Goal: Information Seeking & Learning: Check status

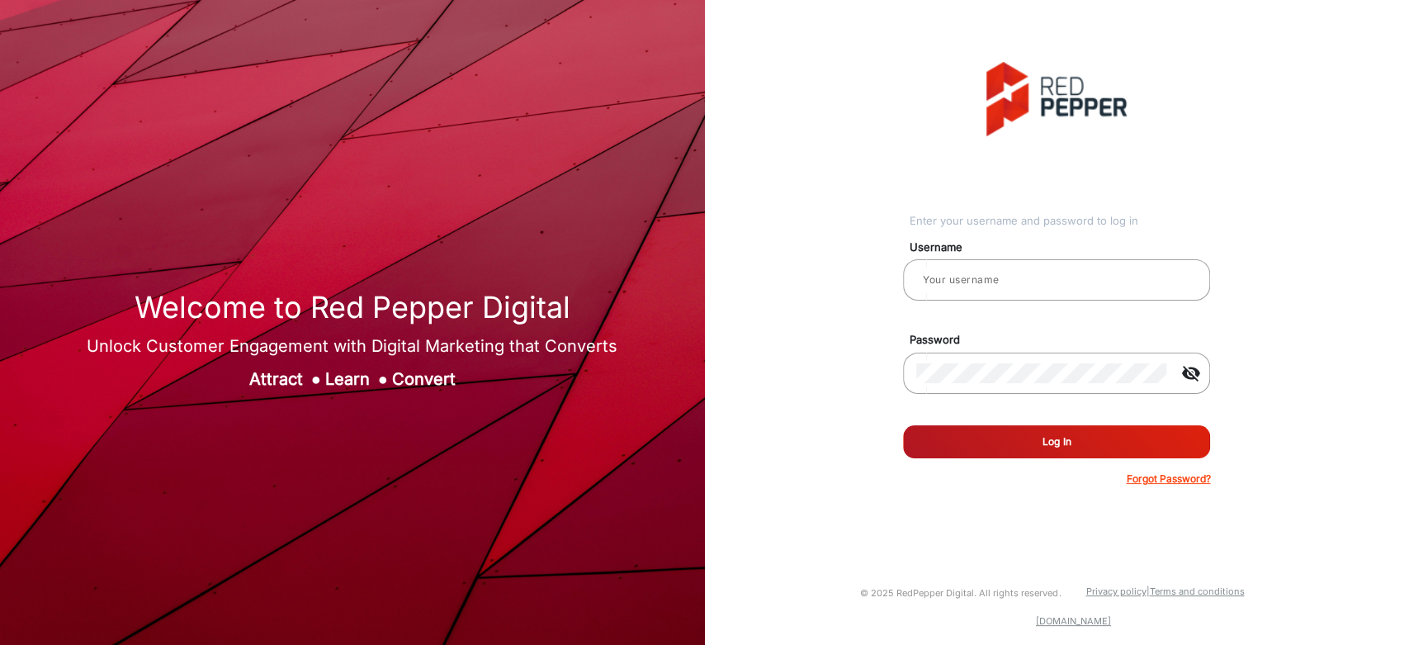
type input "[PERSON_NAME]"
click at [1051, 436] on button "Log In" at bounding box center [1056, 441] width 307 height 33
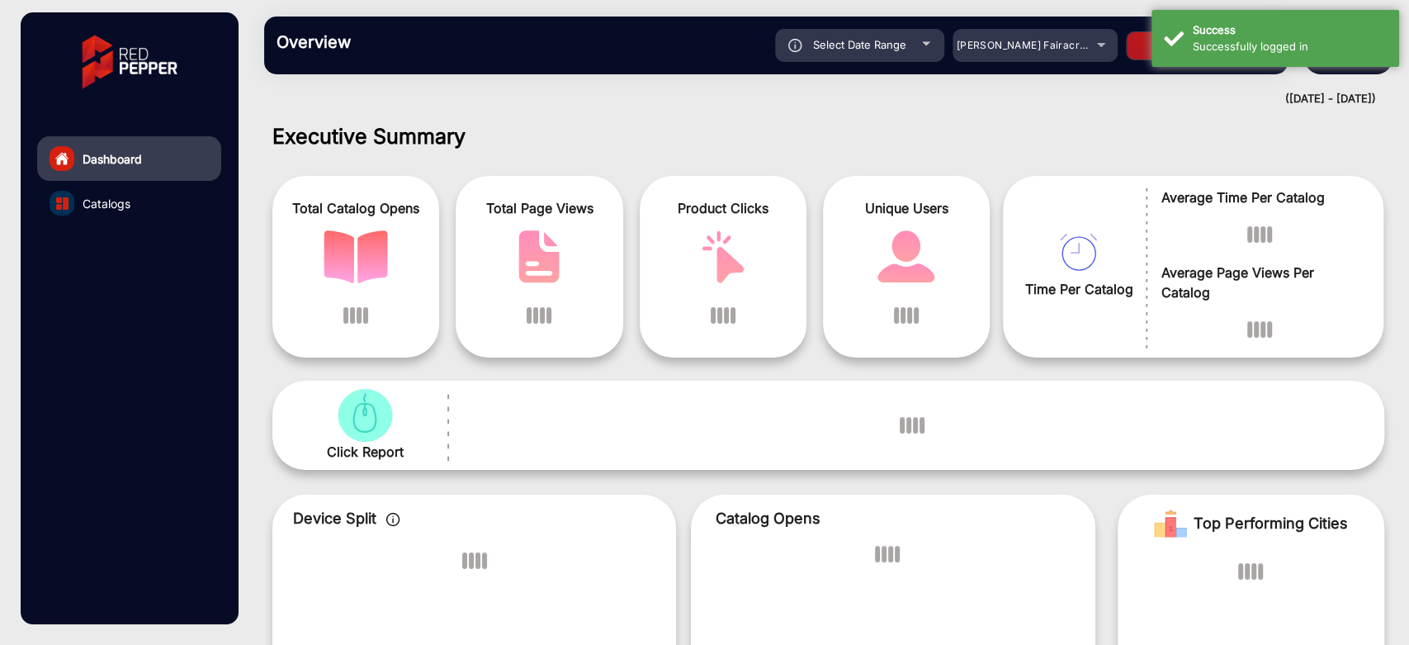
scroll to position [12, 0]
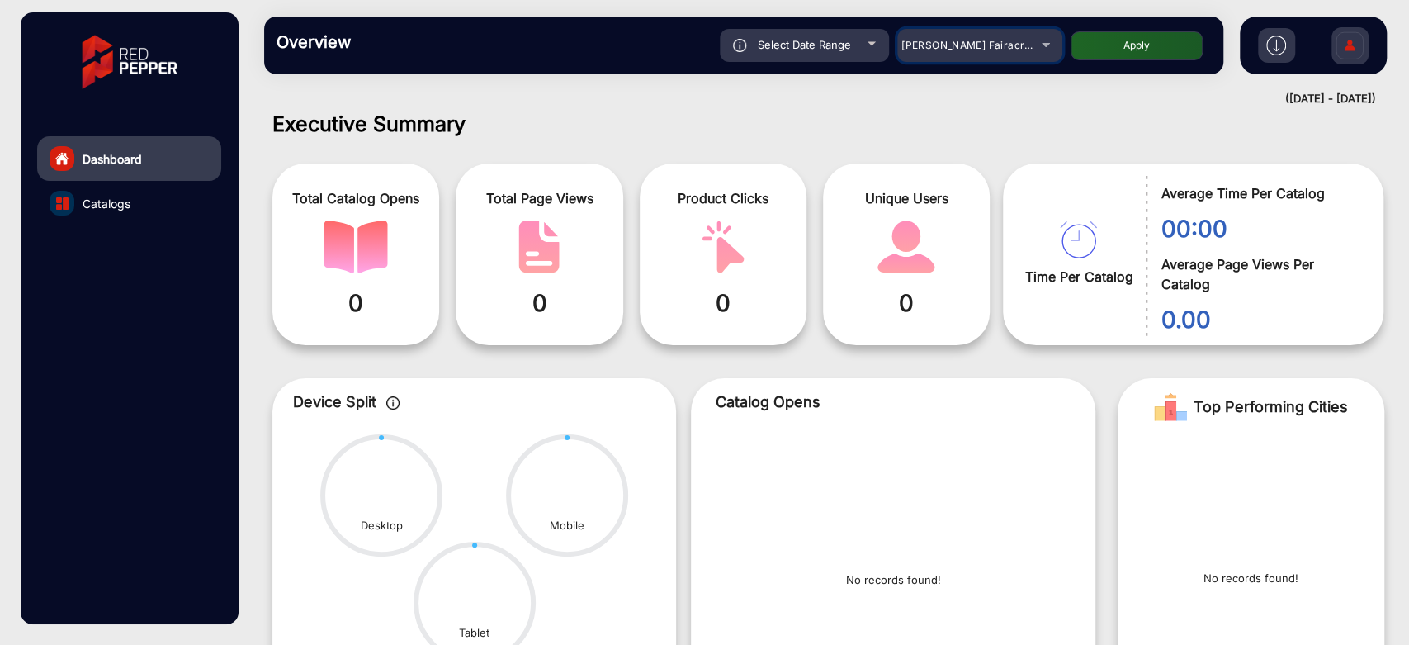
click at [1004, 39] on span "[PERSON_NAME] Fairacre Farms" at bounding box center [982, 45] width 163 height 12
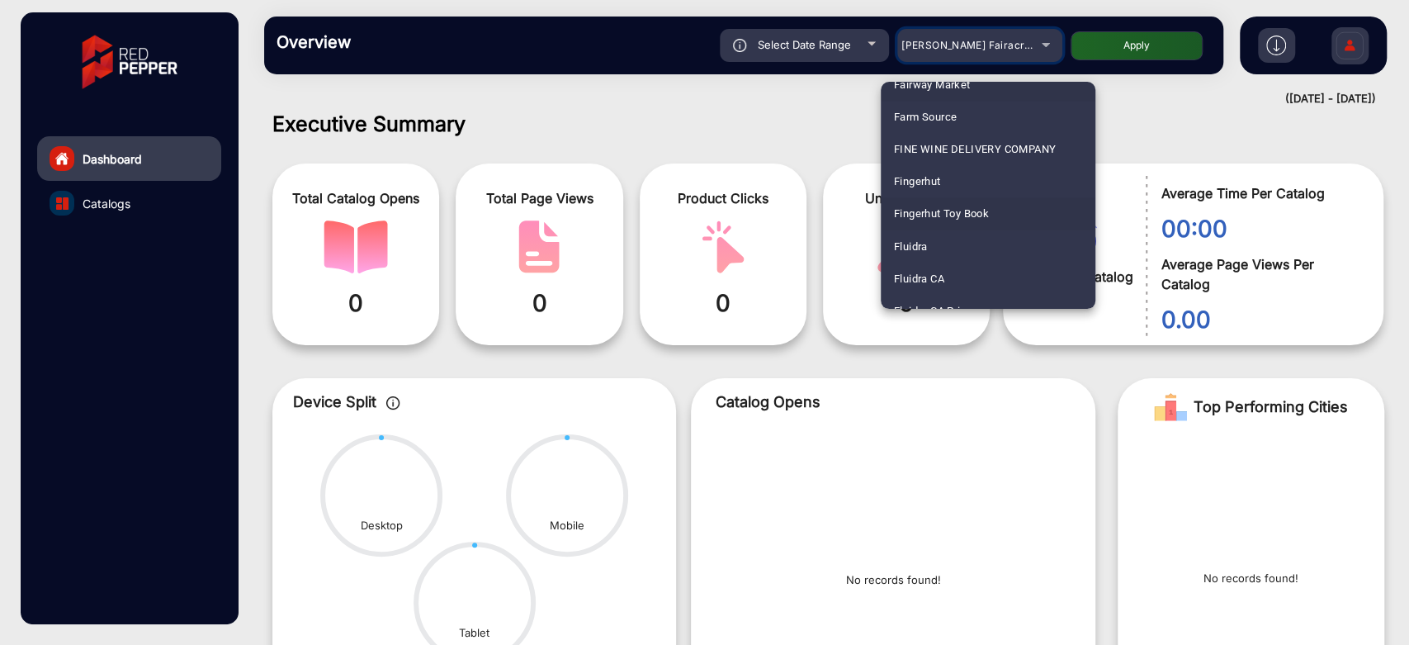
scroll to position [2018, 0]
click at [946, 182] on mat-option "Fluidra" at bounding box center [988, 179] width 215 height 32
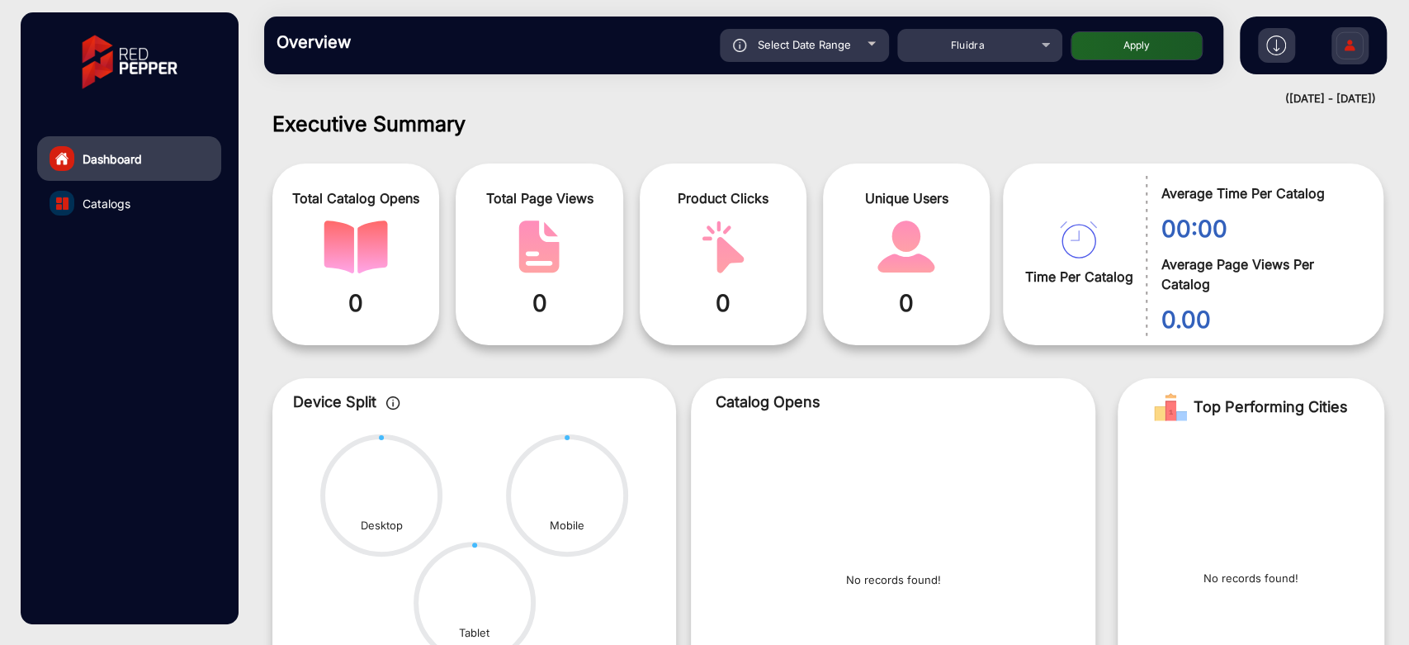
click at [1160, 31] on button "Apply" at bounding box center [1136, 45] width 132 height 29
type input "[DATE]"
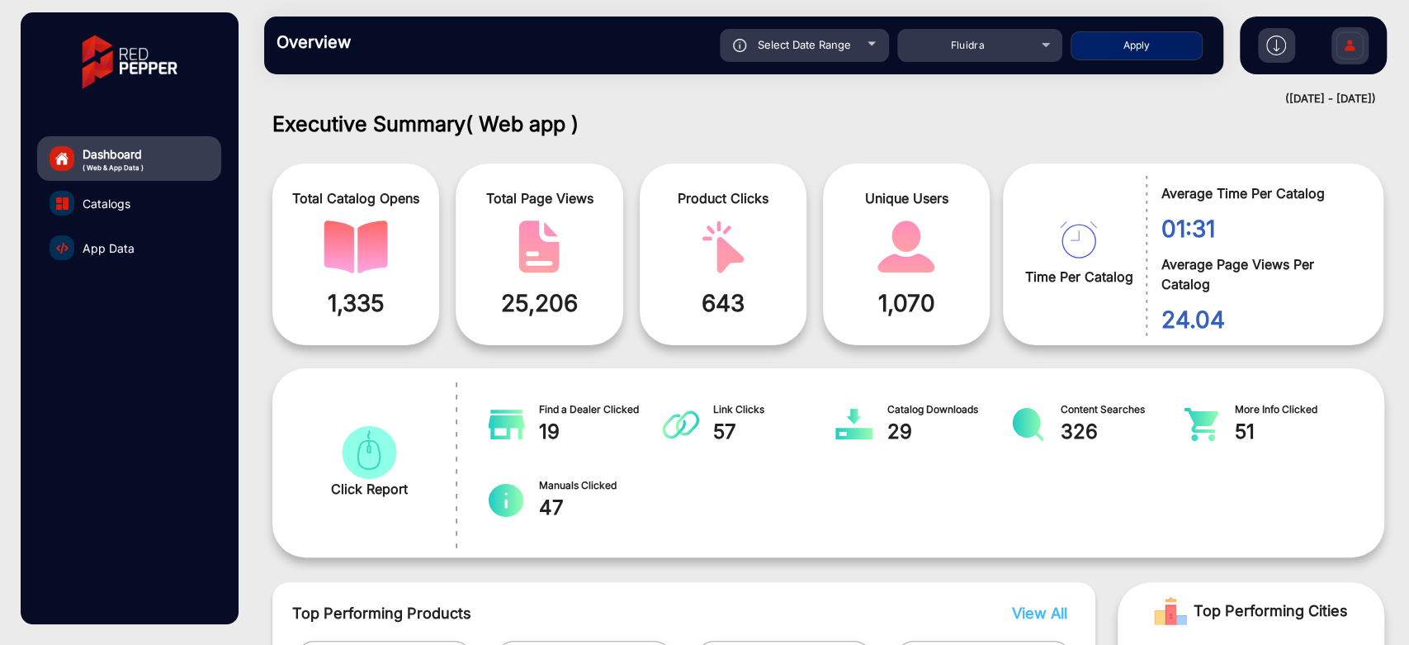
click at [120, 251] on span "App Data" at bounding box center [109, 247] width 52 height 17
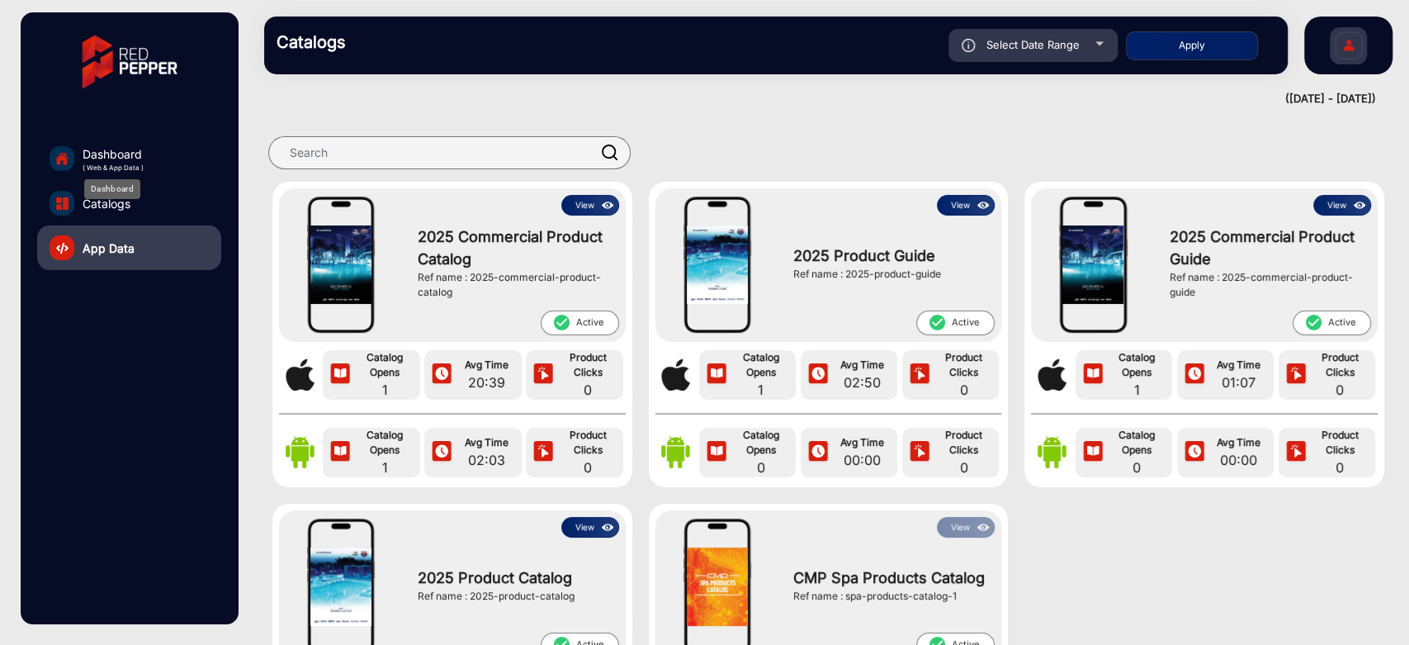
click at [99, 149] on span "Dashboard" at bounding box center [113, 153] width 61 height 17
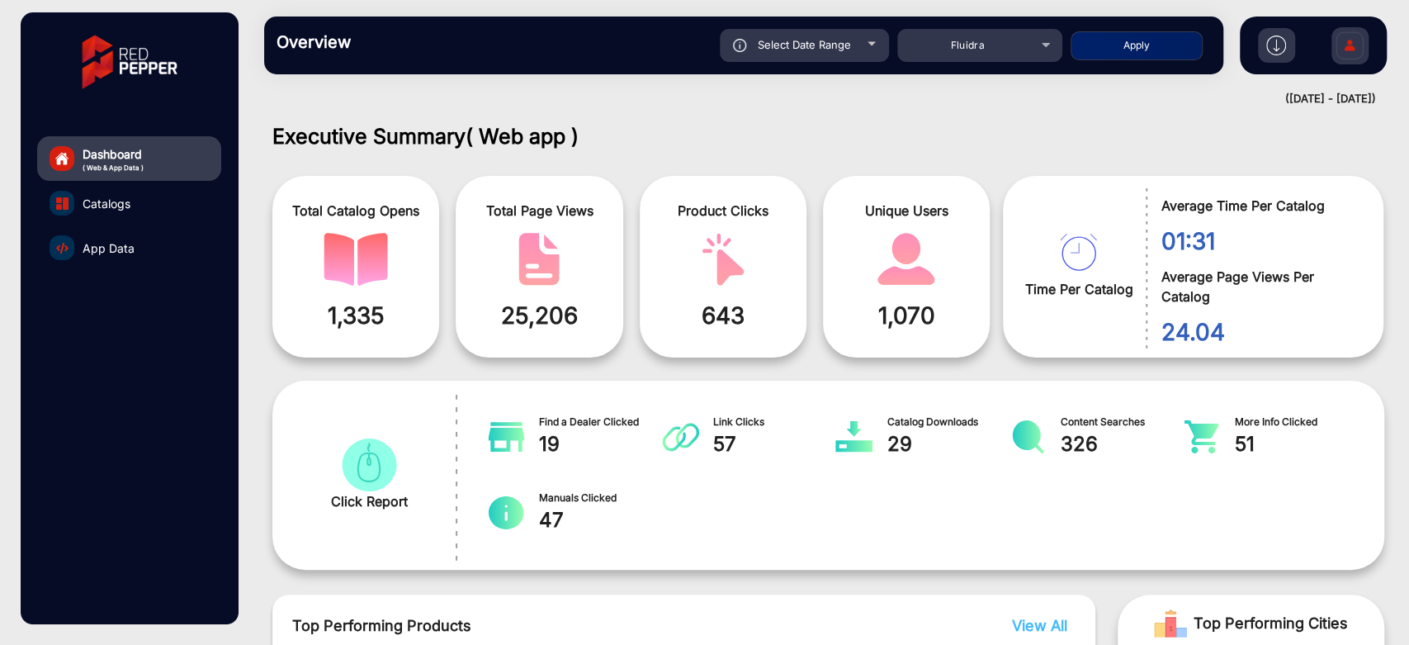
scroll to position [12, 0]
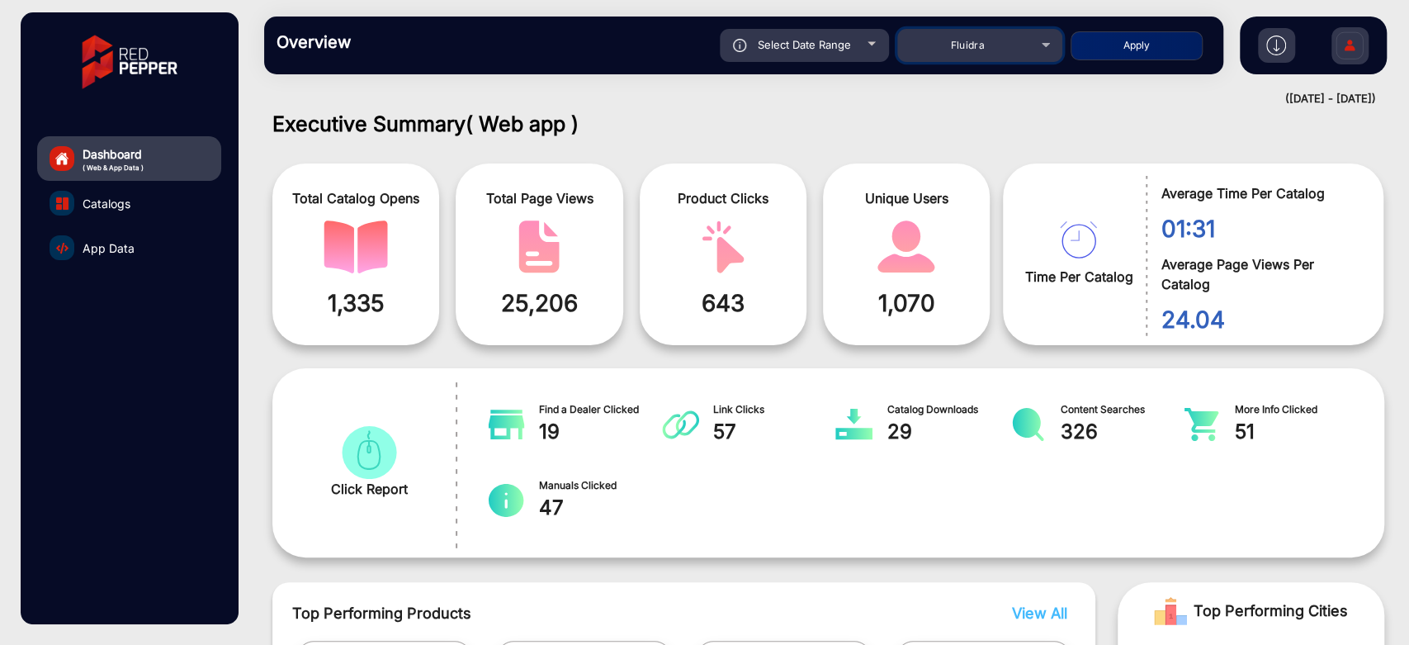
click at [1026, 39] on div "Fluidra" at bounding box center [967, 45] width 132 height 20
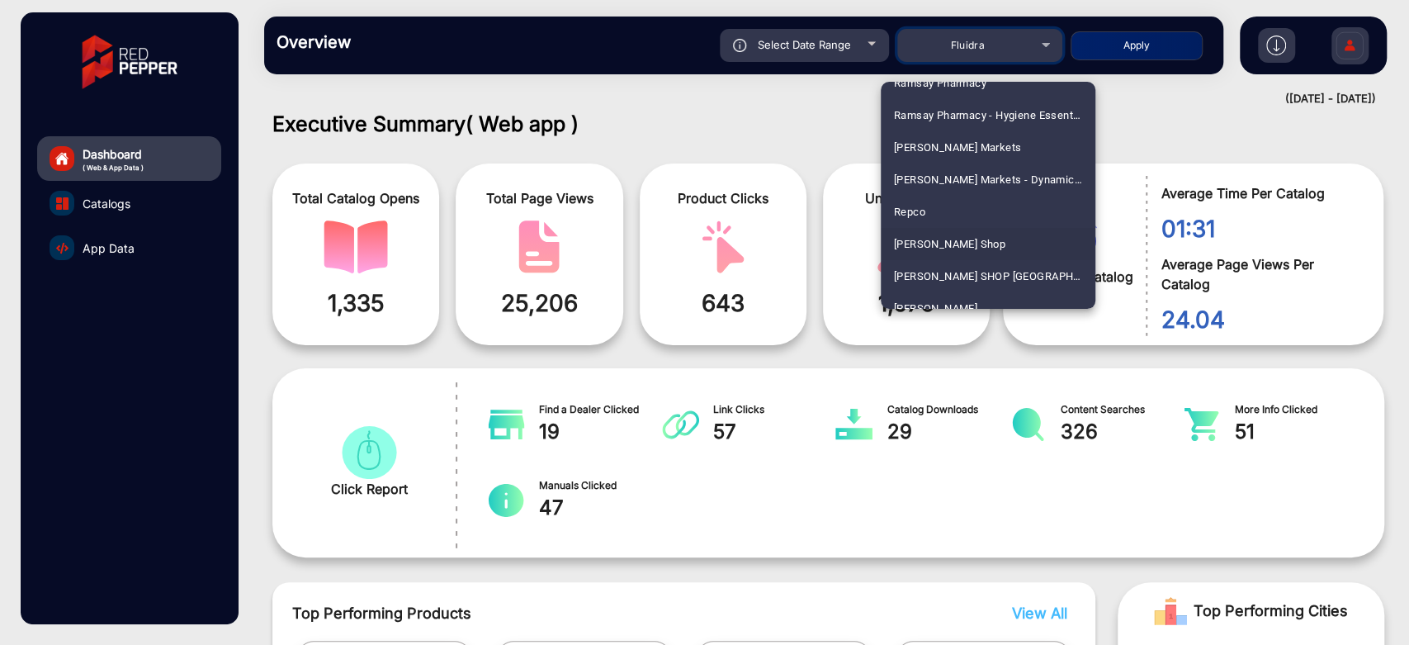
scroll to position [4087, 0]
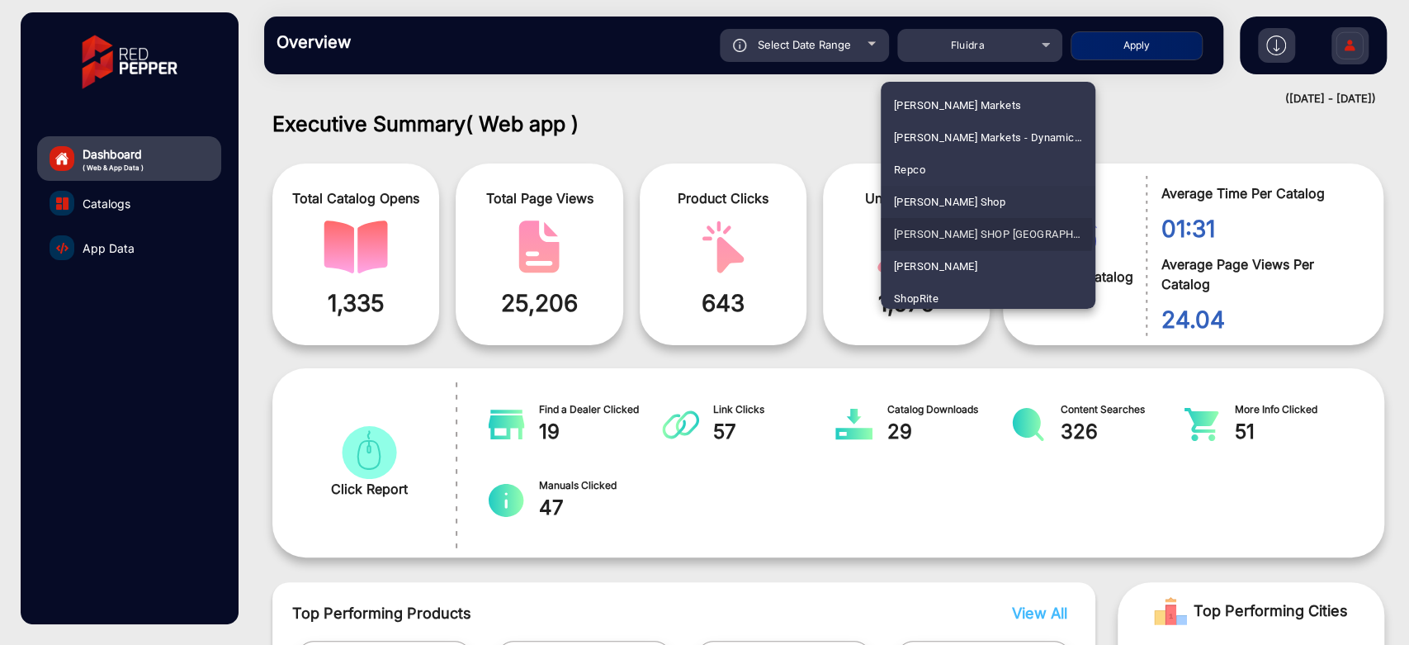
click at [964, 232] on span "[PERSON_NAME] SHOP [GEOGRAPHIC_DATA]" at bounding box center [988, 234] width 188 height 32
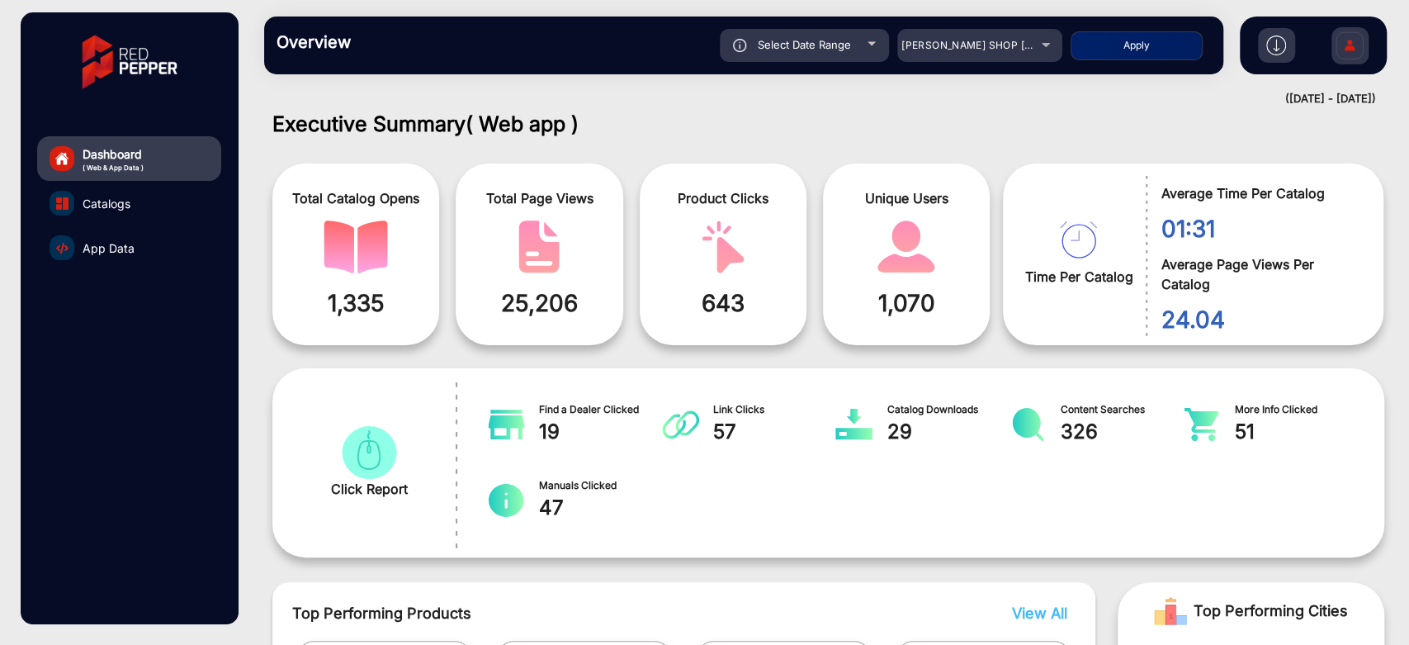
click at [1114, 53] on button "Apply" at bounding box center [1136, 45] width 132 height 29
type input "[DATE]"
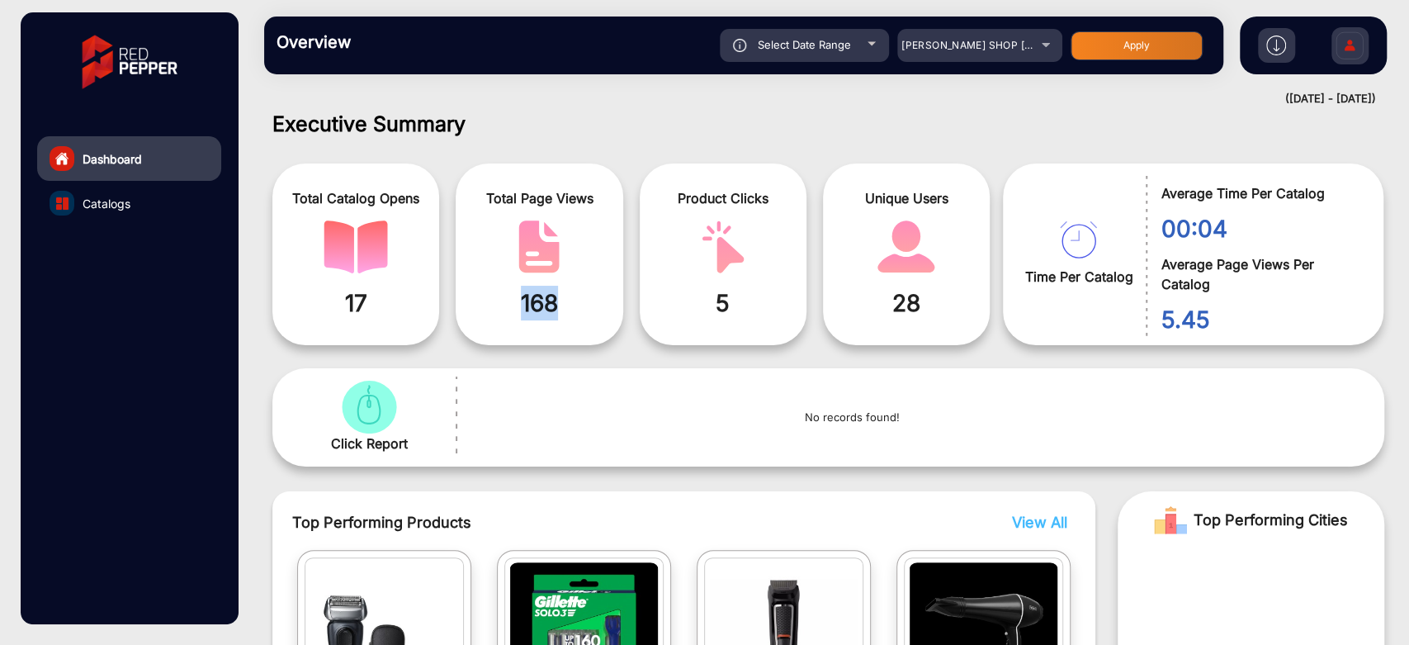
drag, startPoint x: 573, startPoint y: 296, endPoint x: 508, endPoint y: 295, distance: 64.4
click at [508, 295] on span "168" at bounding box center [539, 303] width 142 height 35
click at [957, 58] on mat-select "[PERSON_NAME] SHOP [GEOGRAPHIC_DATA]" at bounding box center [979, 45] width 165 height 33
click at [982, 49] on span "[PERSON_NAME] SHOP [GEOGRAPHIC_DATA]" at bounding box center [1014, 45] width 226 height 12
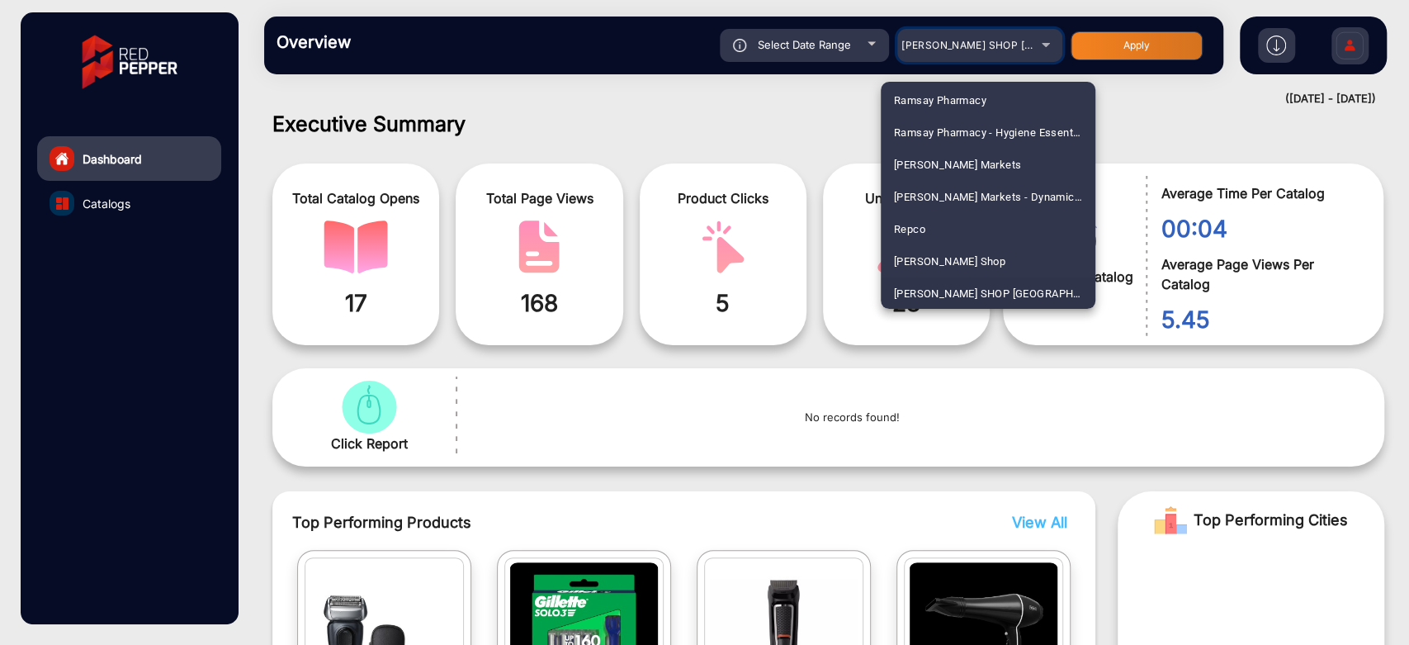
scroll to position [1938, 0]
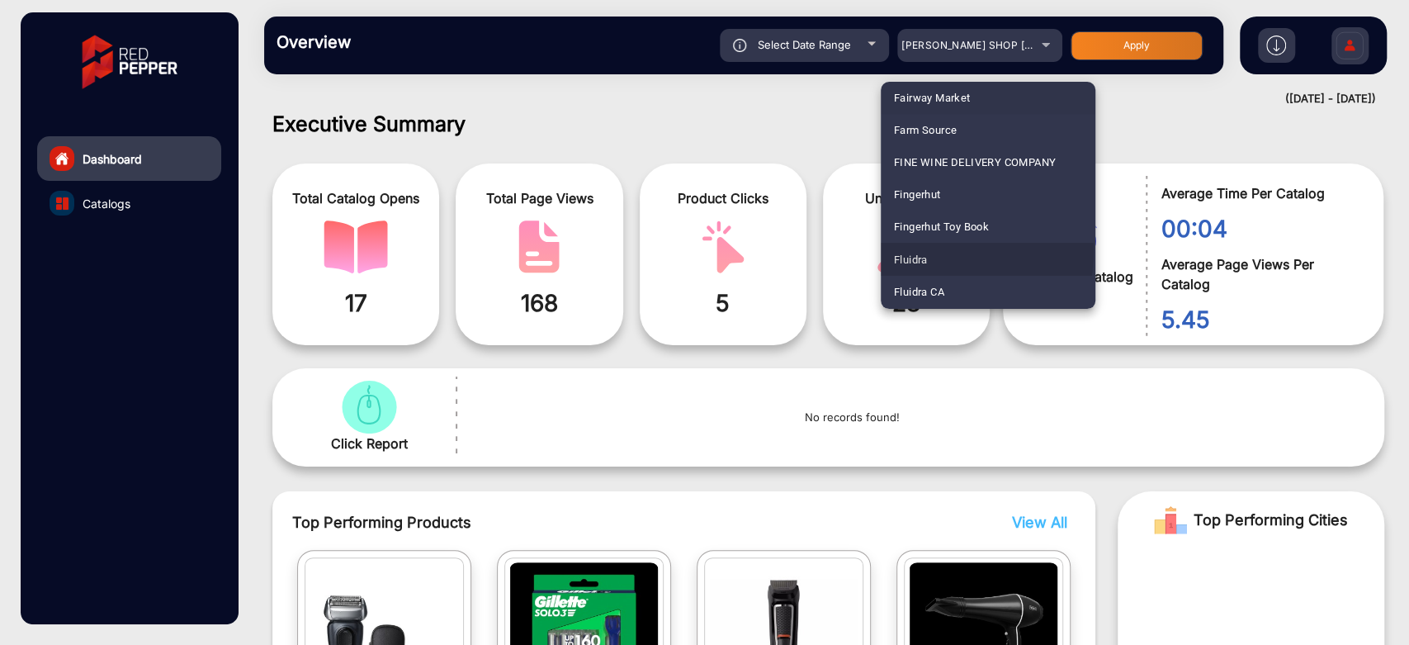
click at [938, 251] on mat-option "Fluidra" at bounding box center [988, 259] width 215 height 32
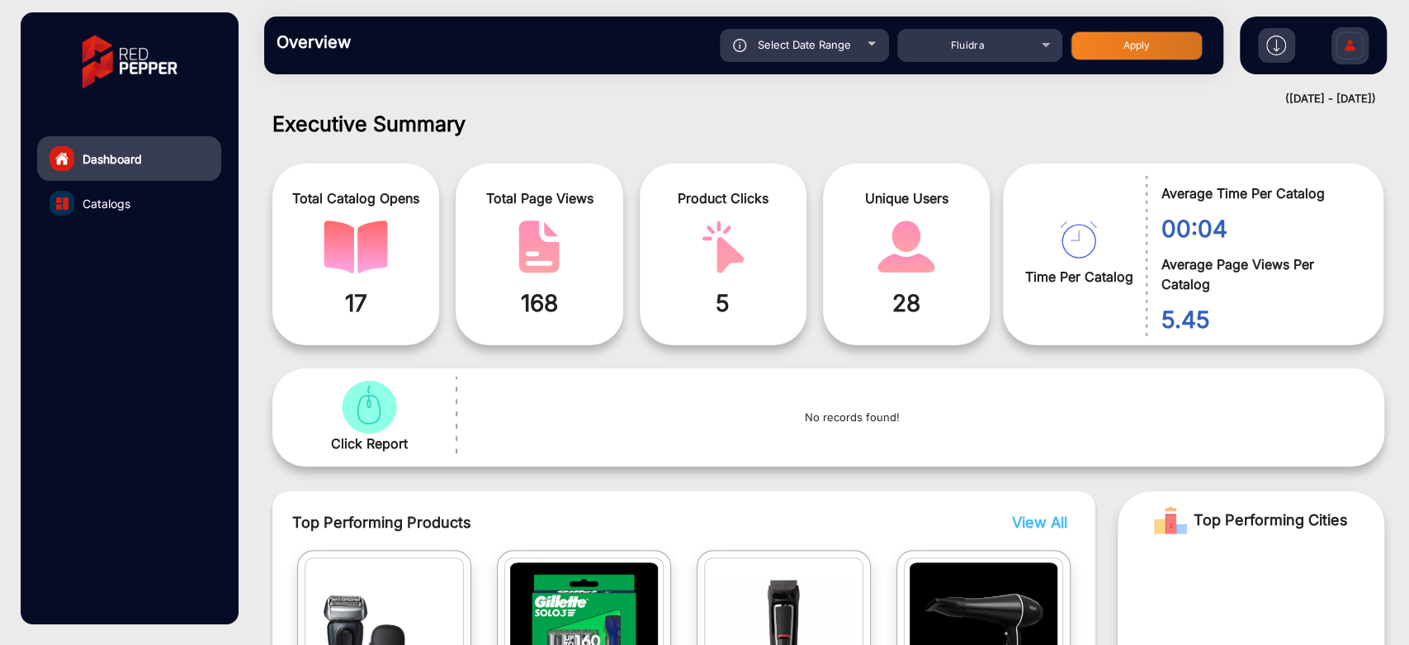
click at [1089, 64] on div "Overview Reports Understand what makes your customers tick and learn how they a…" at bounding box center [743, 46] width 959 height 58
click at [1092, 57] on button "Apply" at bounding box center [1136, 45] width 132 height 29
type input "[DATE]"
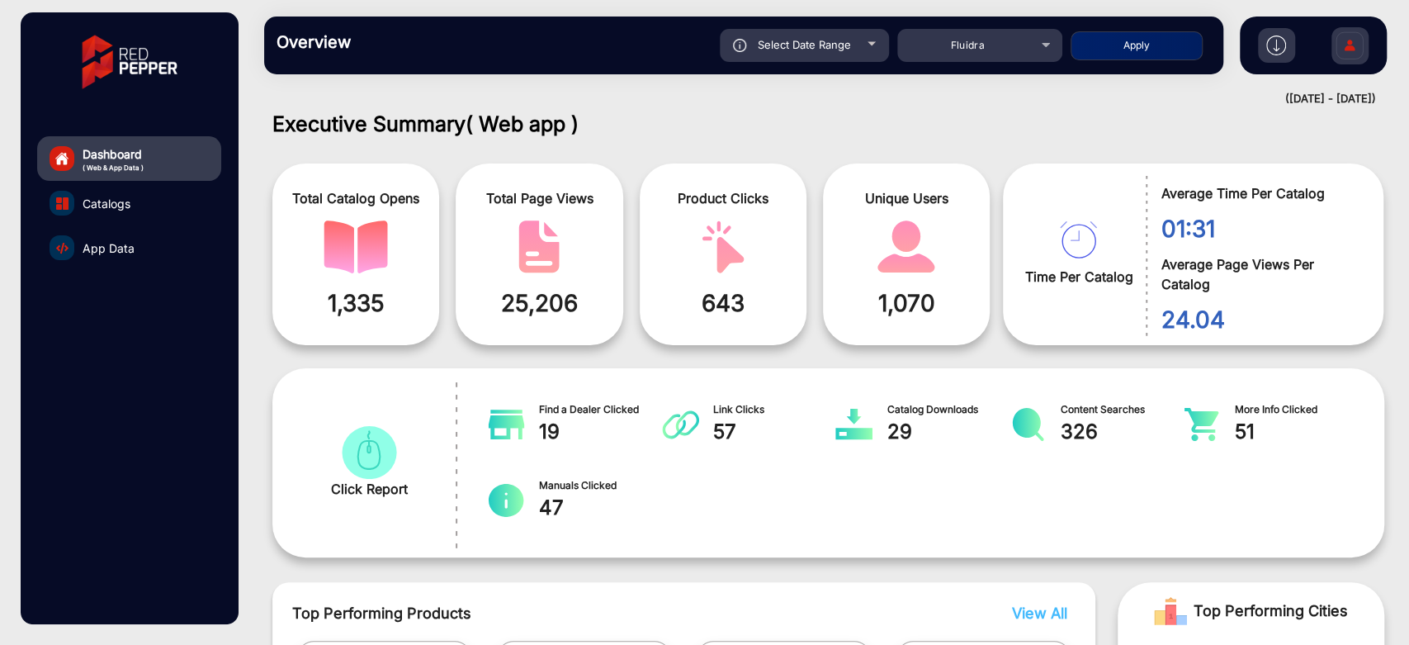
click at [97, 248] on span "App Data" at bounding box center [109, 247] width 52 height 17
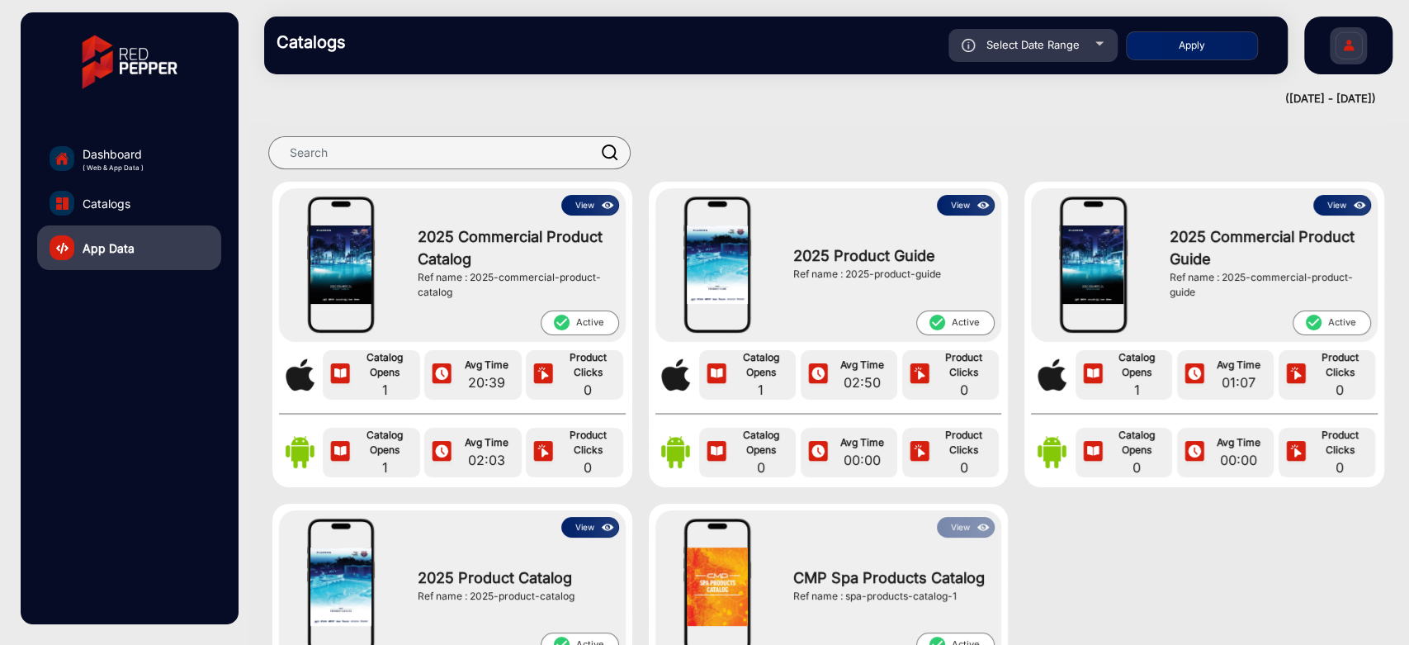
drag, startPoint x: 422, startPoint y: 267, endPoint x: 476, endPoint y: 269, distance: 54.5
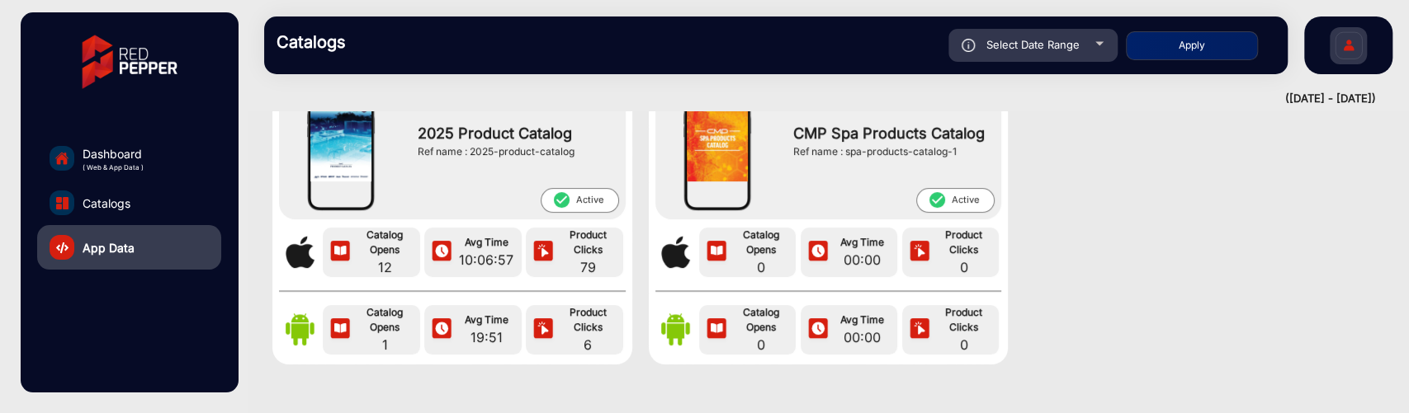
scroll to position [458, 0]
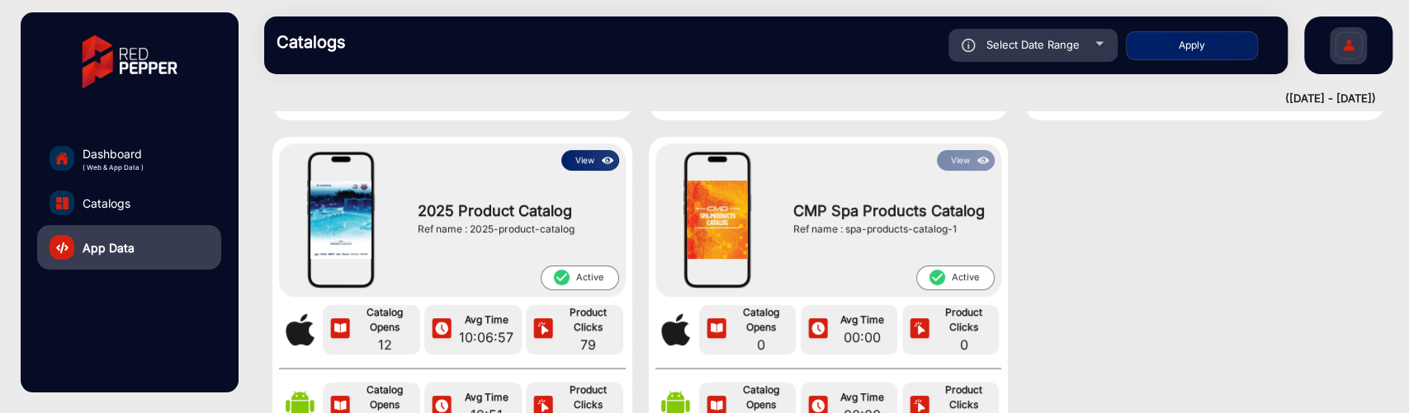
click at [583, 155] on button "View" at bounding box center [590, 160] width 58 height 21
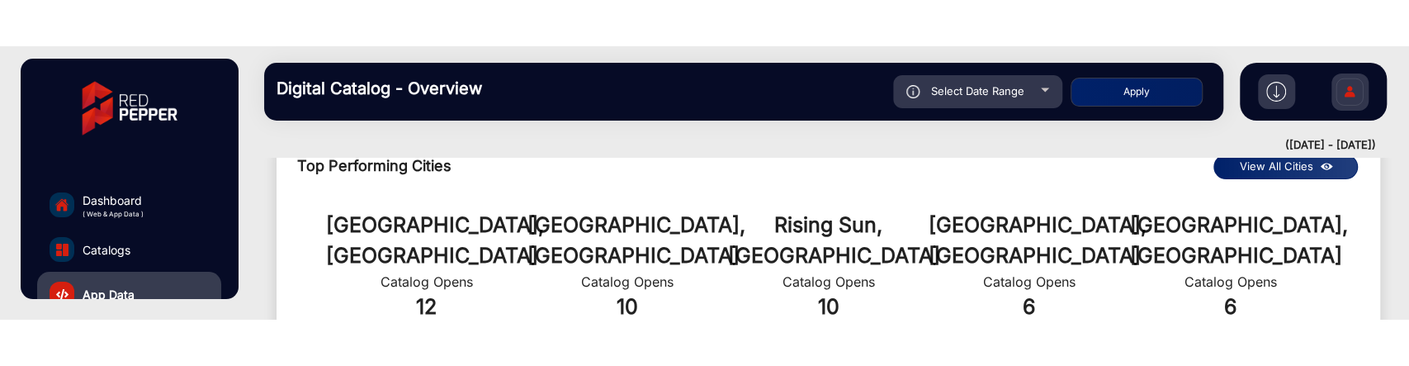
scroll to position [710, 0]
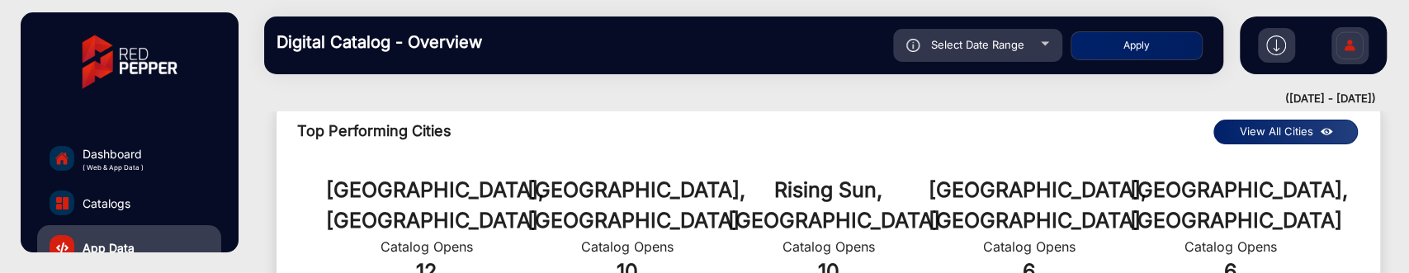
click at [1201, 269] on div "Houston, US Catalog Opens 12 Monterey, US Catalog Opens 10 Rising Sun, US Catal…" at bounding box center [828, 231] width 1087 height 154
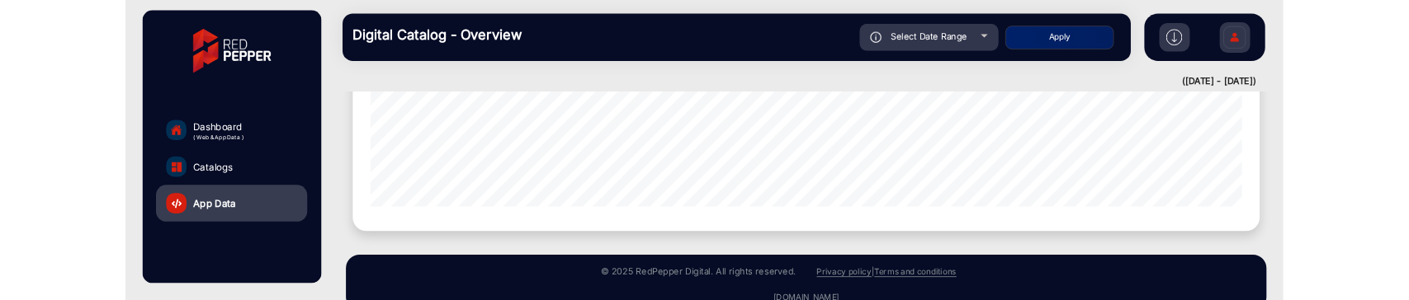
scroll to position [1901, 0]
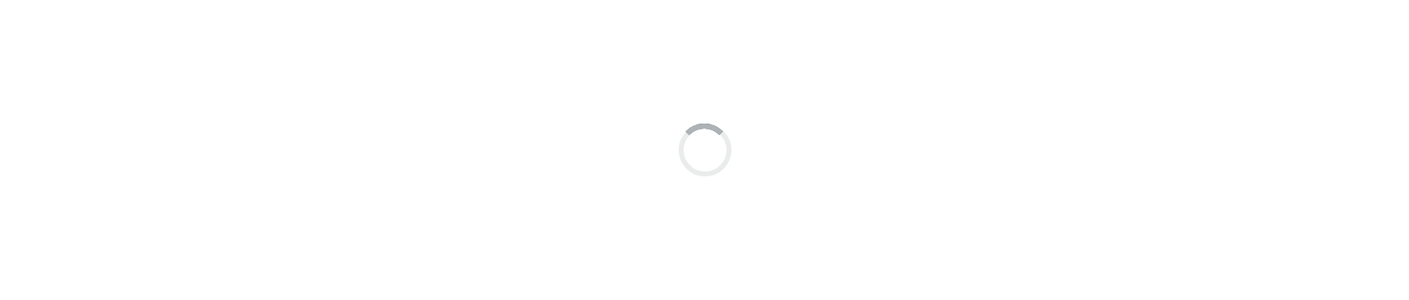
scroll to position [12, 0]
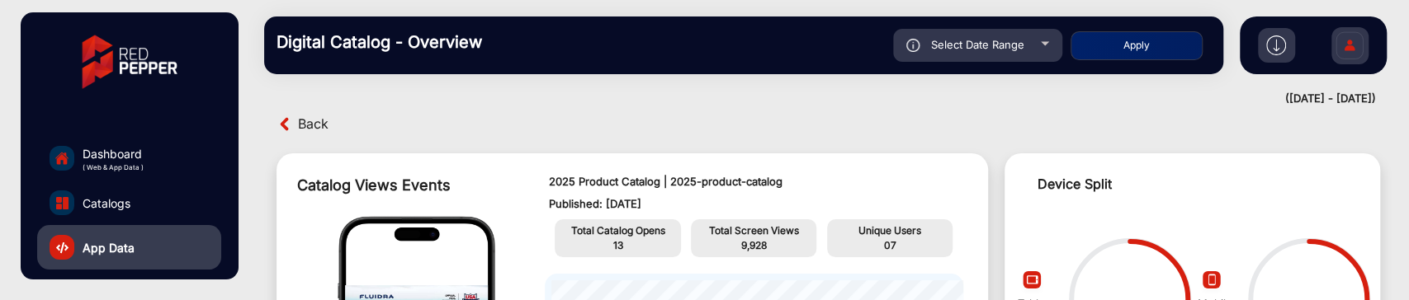
click at [306, 129] on span "Back" at bounding box center [313, 124] width 31 height 26
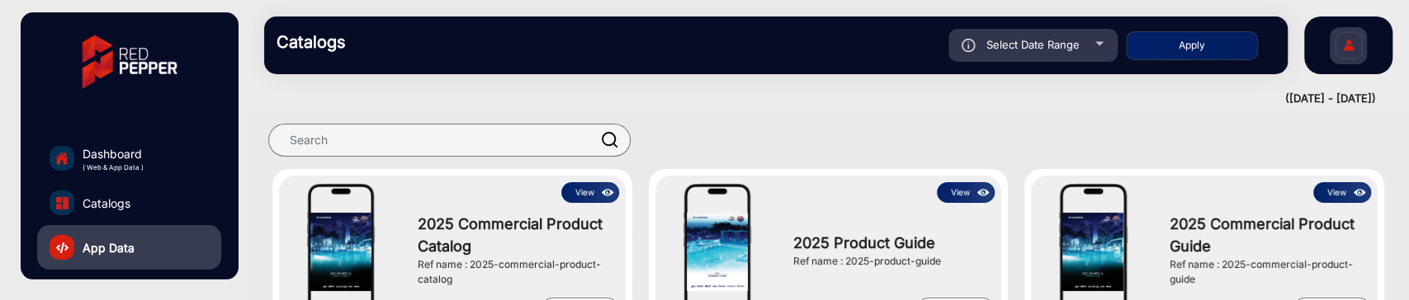
click at [585, 182] on button "View" at bounding box center [590, 192] width 58 height 21
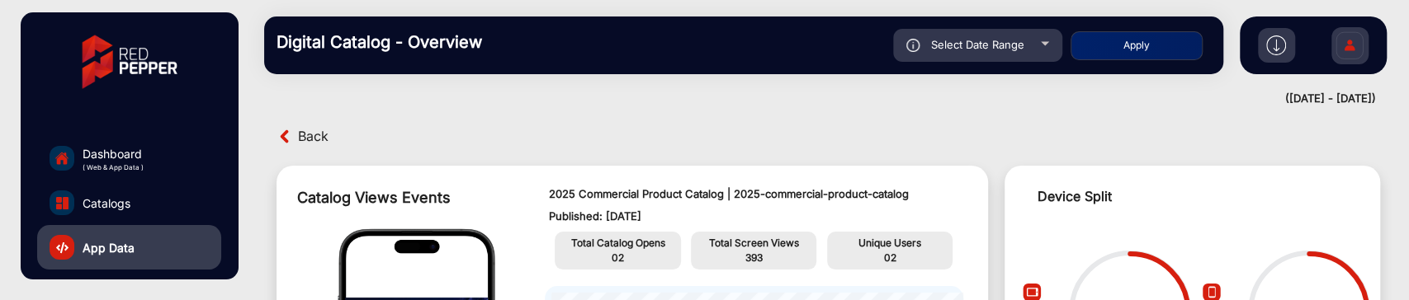
click at [301, 138] on span "Back" at bounding box center [313, 137] width 31 height 26
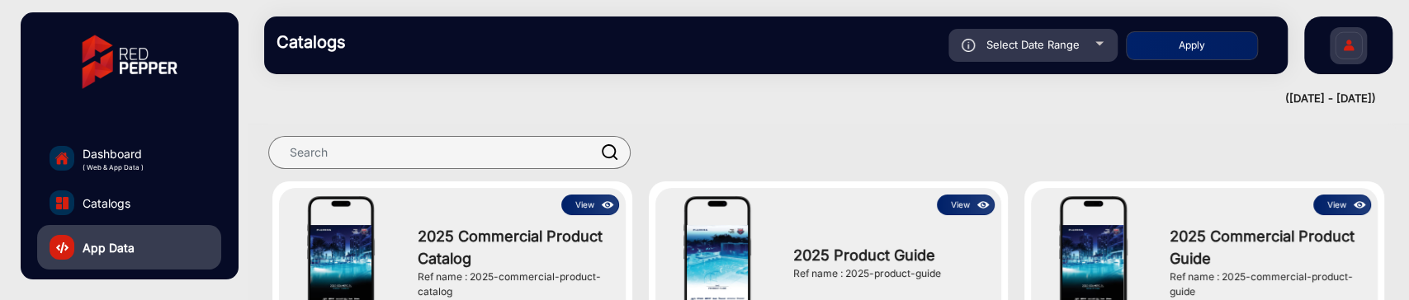
click at [1056, 45] on span "Select Date Range" at bounding box center [1032, 44] width 93 height 13
type input "[DATE]"
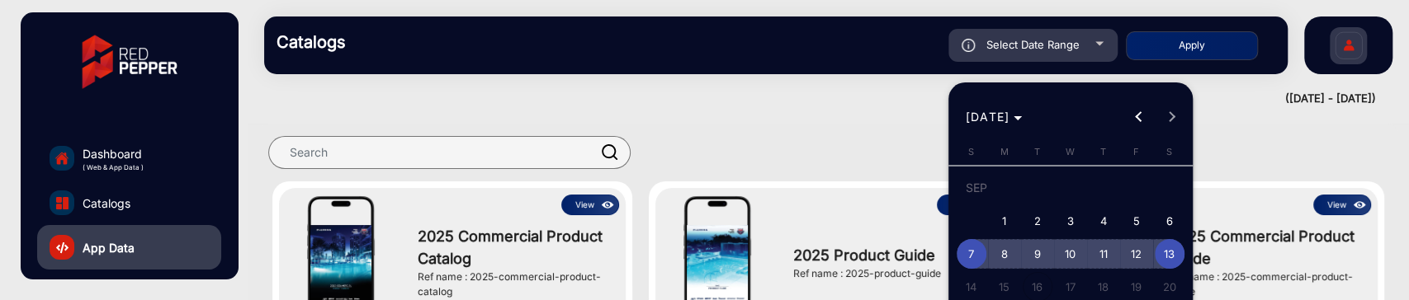
click at [1164, 259] on span "13" at bounding box center [1170, 254] width 30 height 30
type input "[DATE]"
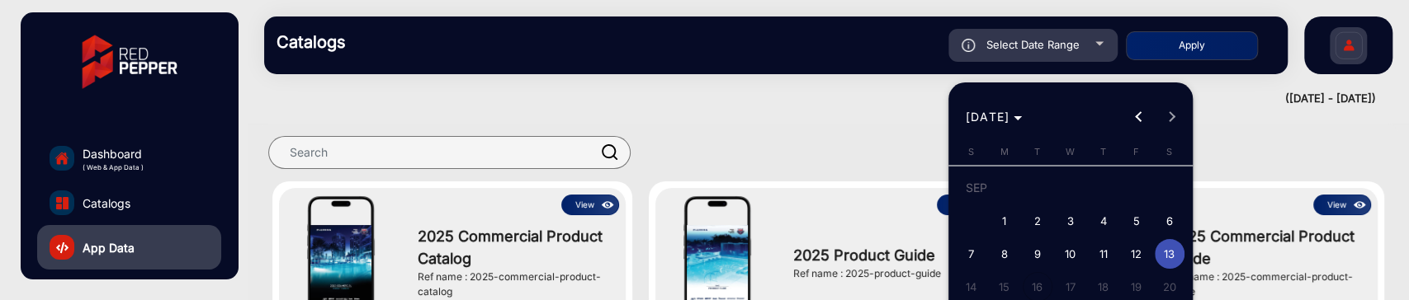
click at [1164, 259] on span "13" at bounding box center [1170, 254] width 30 height 30
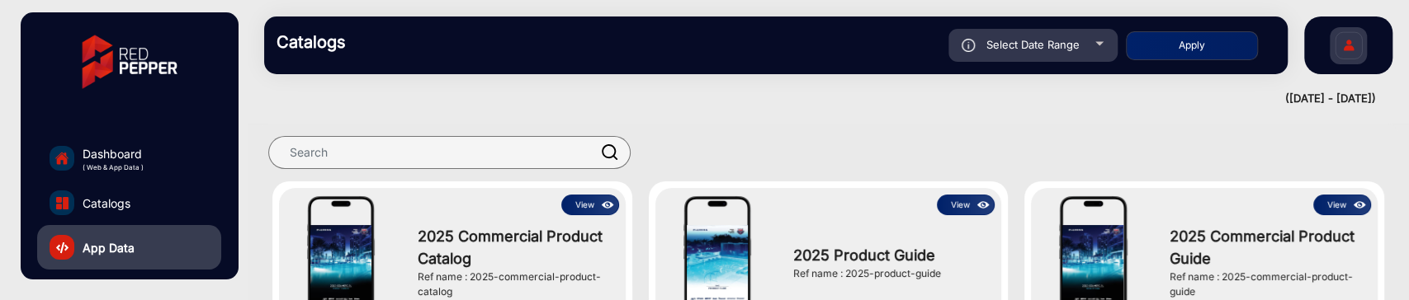
type input "[DATE]"
click at [1188, 58] on button "Apply" at bounding box center [1192, 45] width 132 height 29
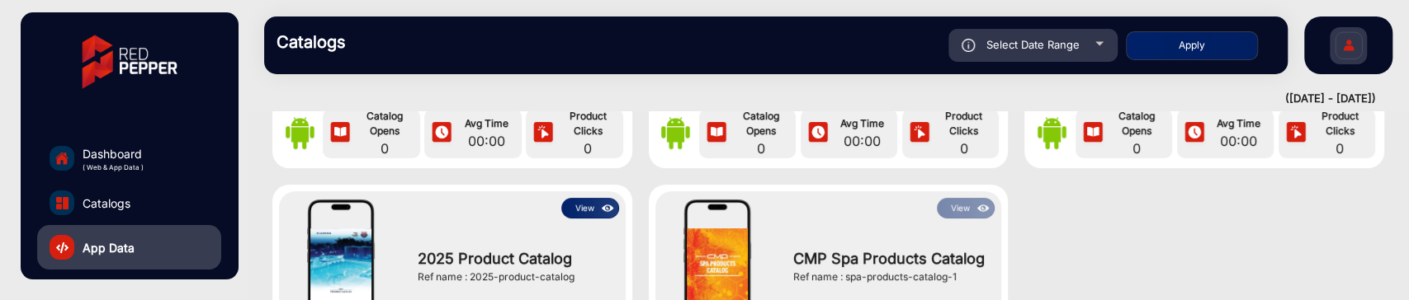
scroll to position [287, 0]
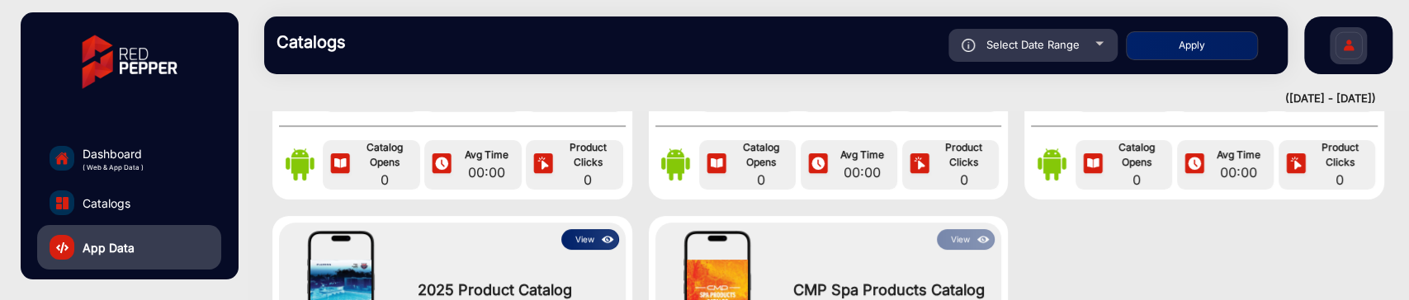
click at [1051, 51] on div "Select Date Range" at bounding box center [1032, 45] width 169 height 33
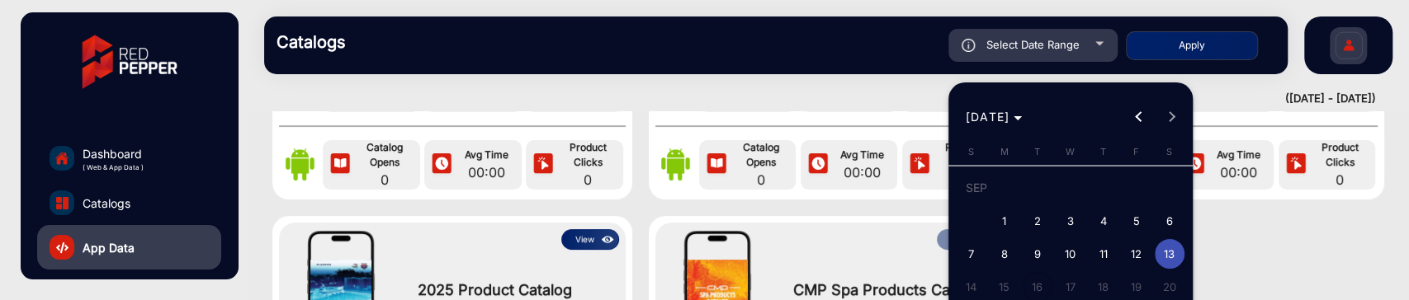
click at [1160, 254] on span "13" at bounding box center [1170, 254] width 30 height 30
click at [1103, 255] on span "11" at bounding box center [1104, 254] width 30 height 30
type input "[DATE]"
click at [1164, 268] on span "13" at bounding box center [1170, 254] width 30 height 30
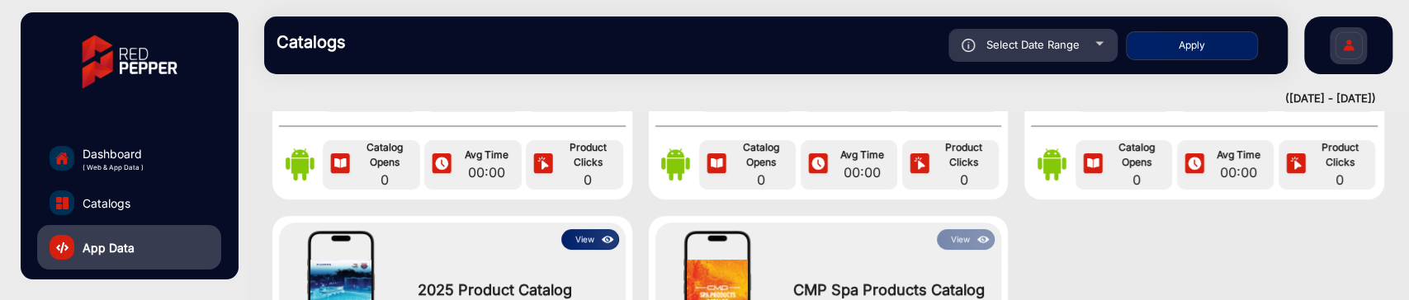
type input "[DATE]"
click at [1202, 48] on button "Apply" at bounding box center [1192, 45] width 132 height 29
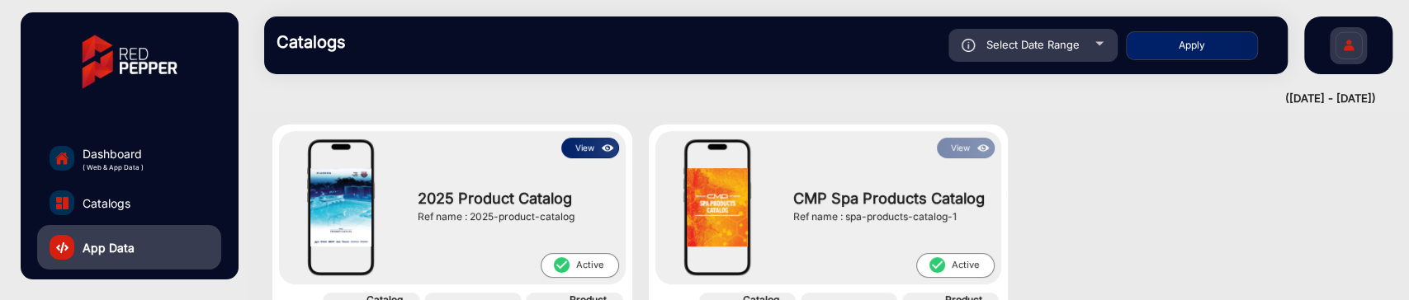
click at [588, 154] on button "View" at bounding box center [590, 148] width 58 height 21
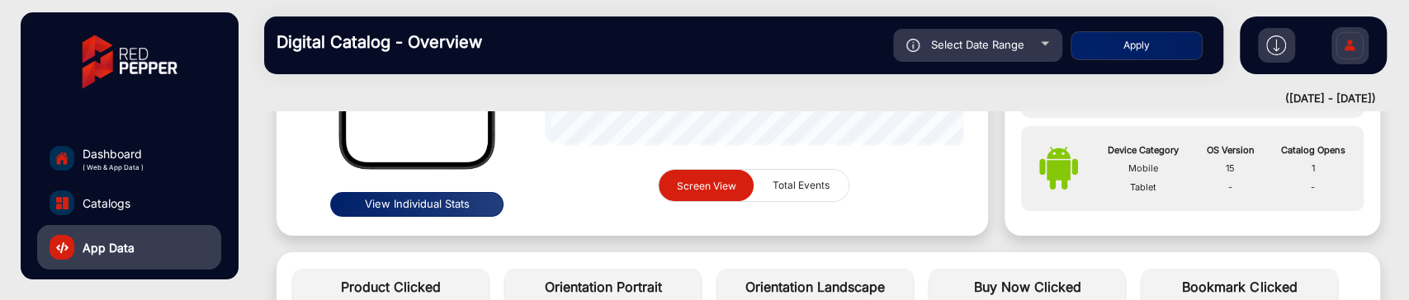
scroll to position [196, 0]
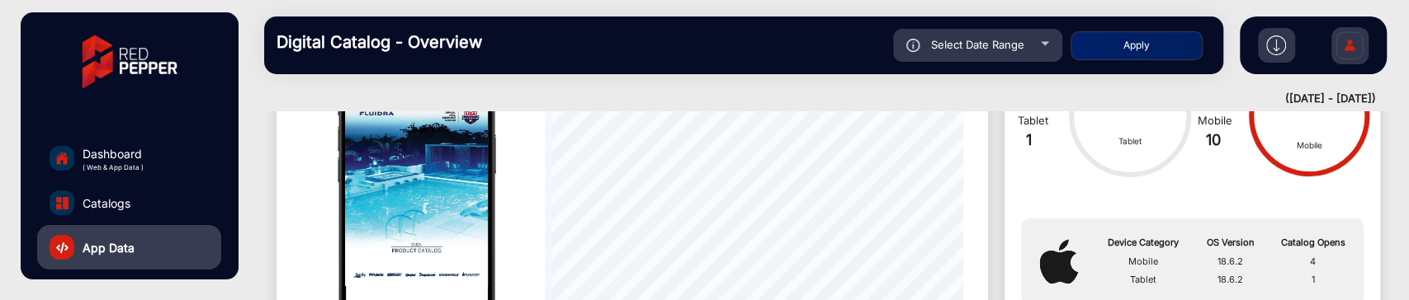
click at [974, 45] on span "Select Date Range" at bounding box center [977, 44] width 93 height 13
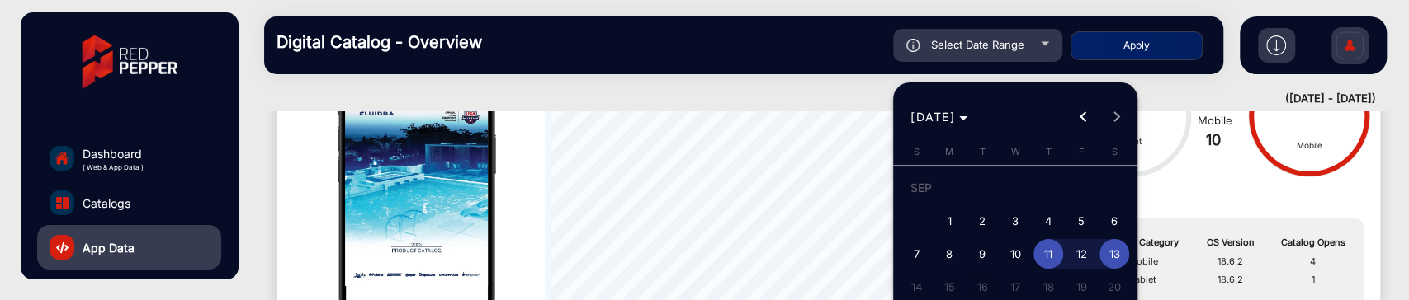
click at [988, 259] on span "9" at bounding box center [982, 254] width 30 height 30
type input "[DATE]"
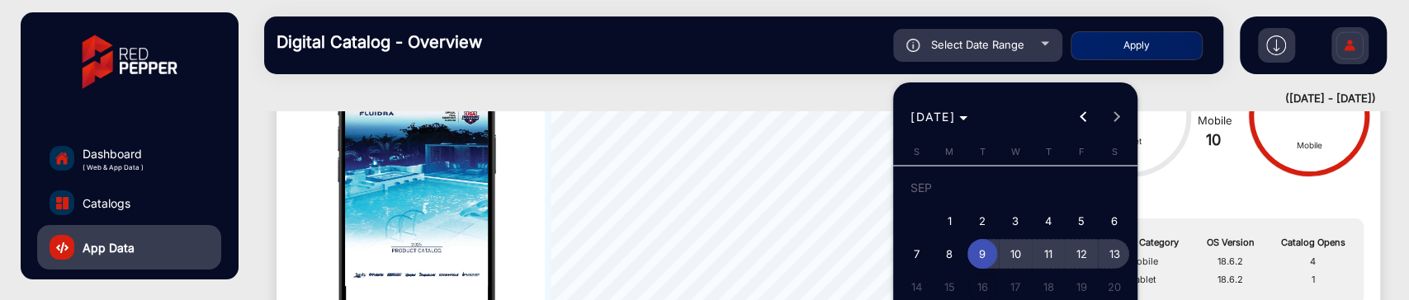
click at [1103, 248] on span "13" at bounding box center [1114, 254] width 30 height 30
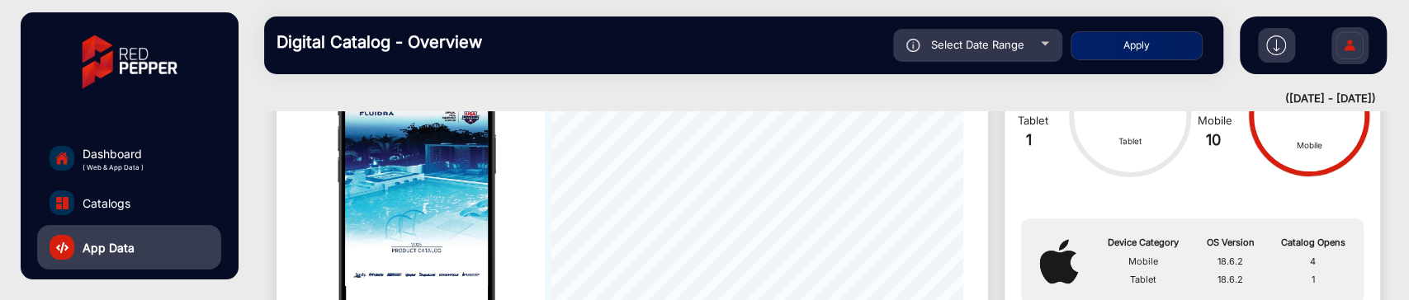
type input "[DATE]"
click at [1086, 36] on button "Apply" at bounding box center [1136, 45] width 132 height 29
type input "[DATE]"
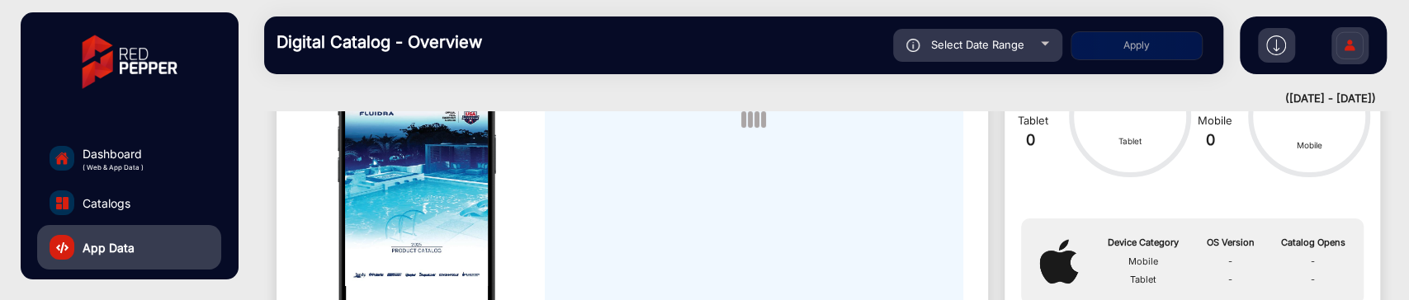
scroll to position [12, 0]
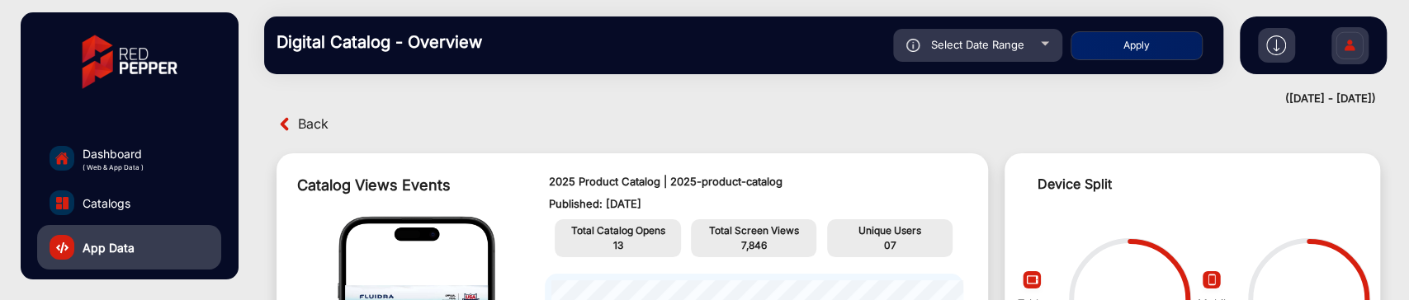
click at [132, 203] on link "Catalogs" at bounding box center [129, 203] width 184 height 45
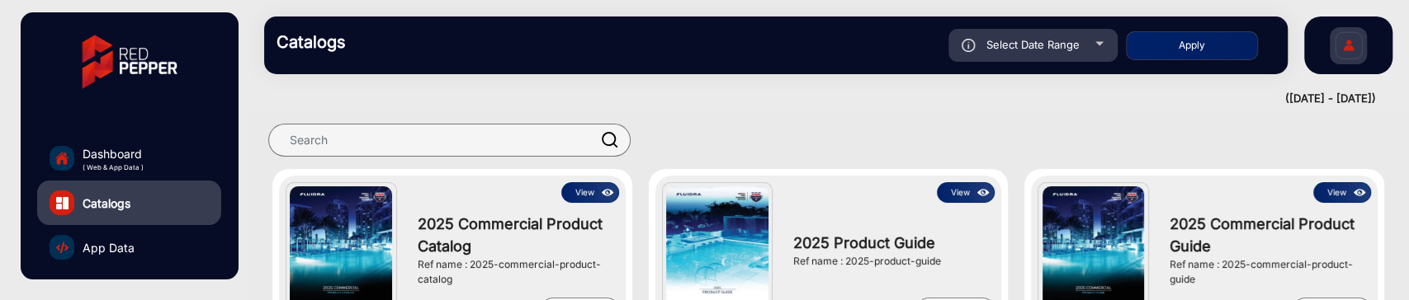
click at [580, 189] on button "View" at bounding box center [590, 192] width 58 height 21
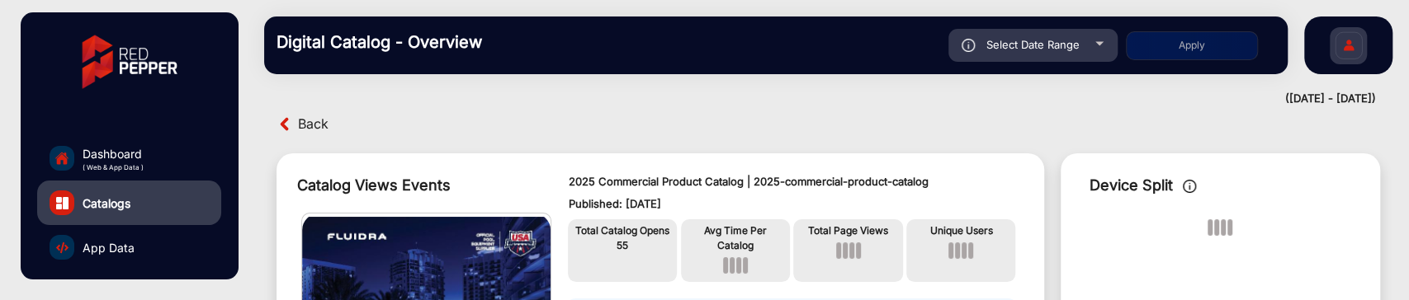
scroll to position [12, 0]
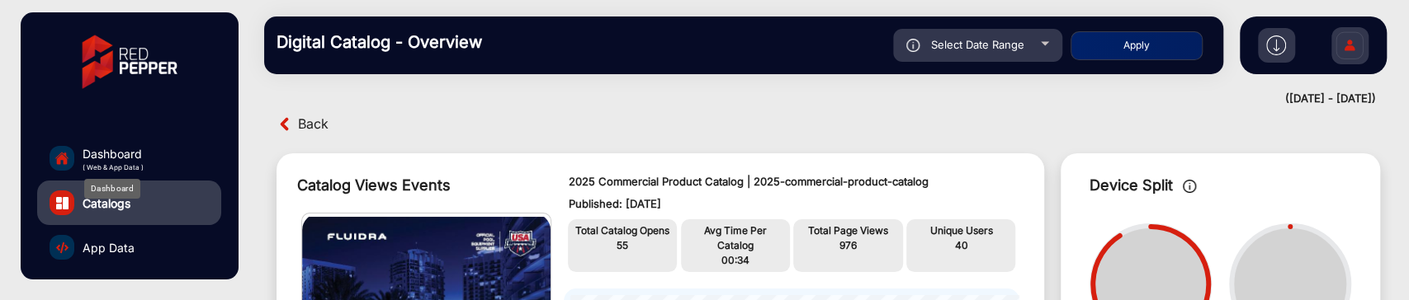
click at [106, 163] on span "( Web & App Data )" at bounding box center [113, 168] width 61 height 10
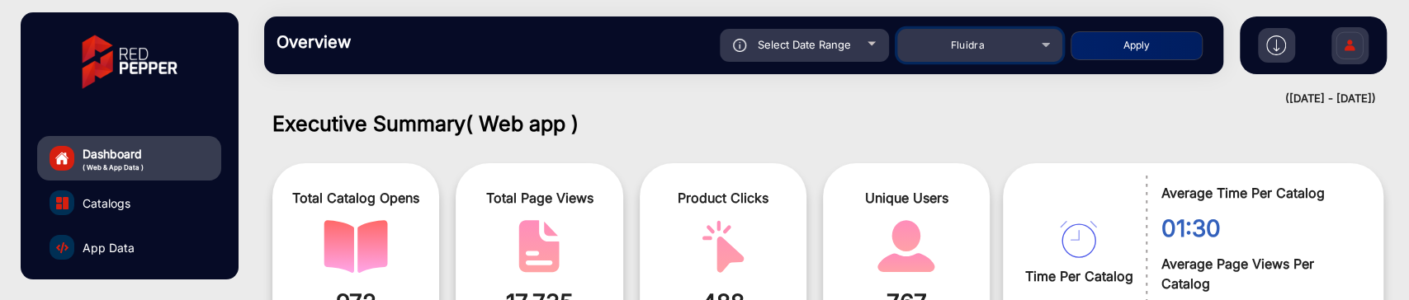
click at [996, 51] on div "Fluidra" at bounding box center [967, 45] width 132 height 20
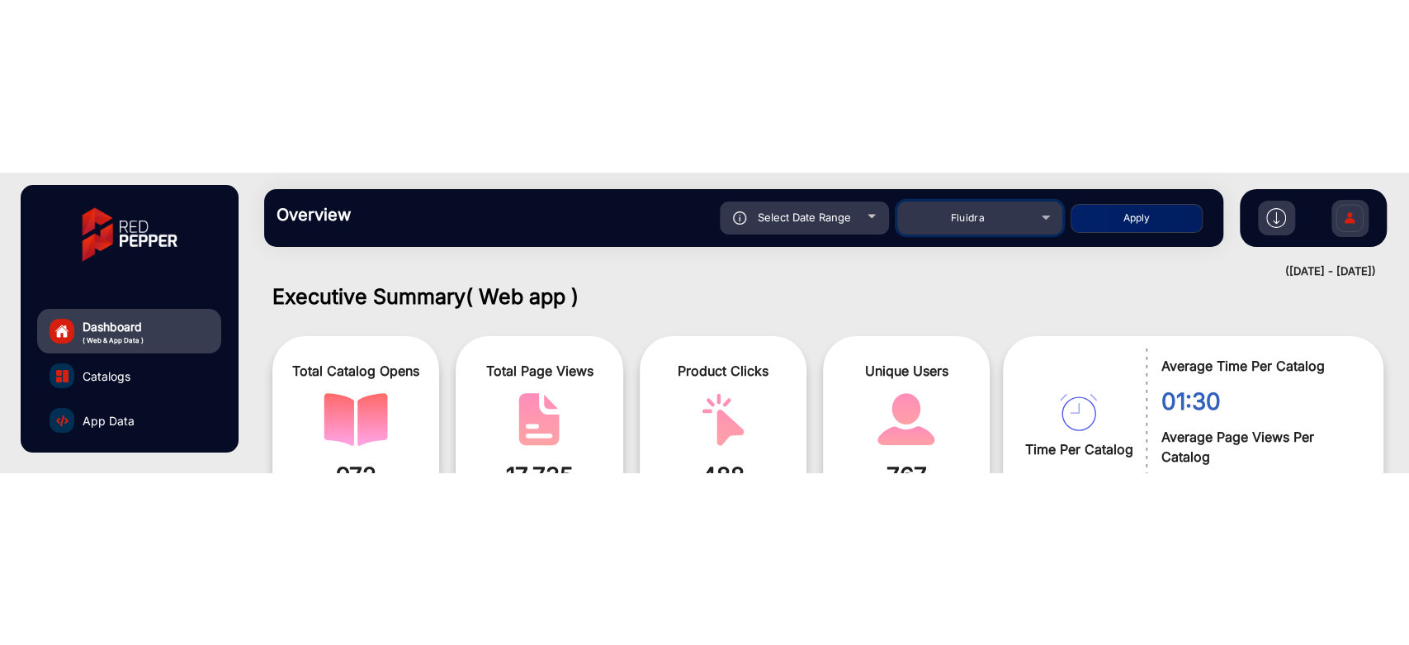
scroll to position [1903, 0]
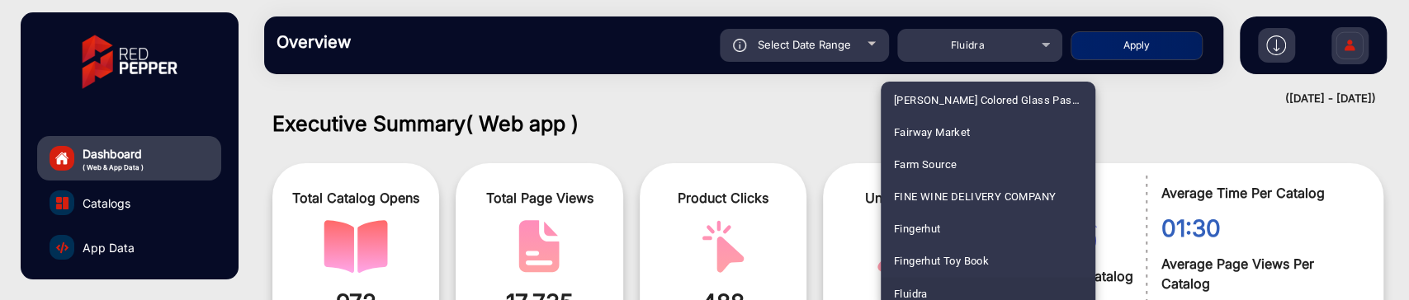
click at [1373, 52] on div at bounding box center [704, 150] width 1409 height 300
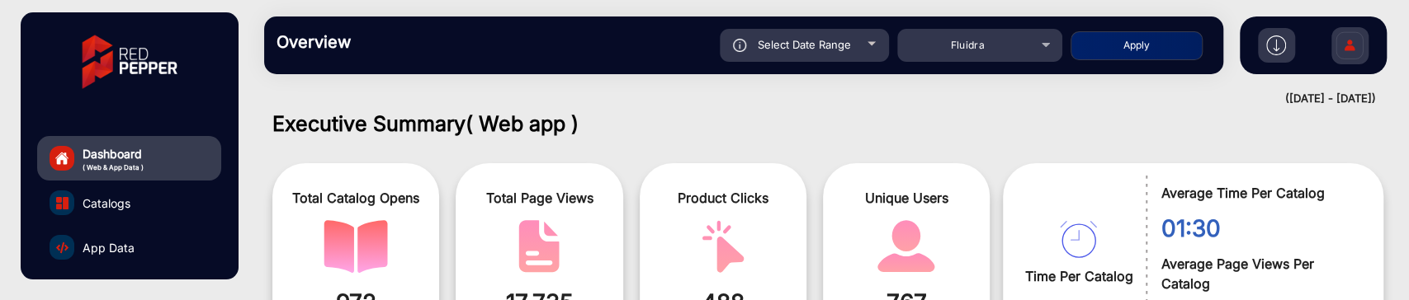
drag, startPoint x: 1370, startPoint y: 49, endPoint x: 1351, endPoint y: 40, distance: 21.0
click at [1367, 47] on div "falsefalse Hi, [PERSON_NAME] Change Password Log Out" at bounding box center [1313, 46] width 147 height 58
click at [1351, 40] on img at bounding box center [1349, 48] width 35 height 58
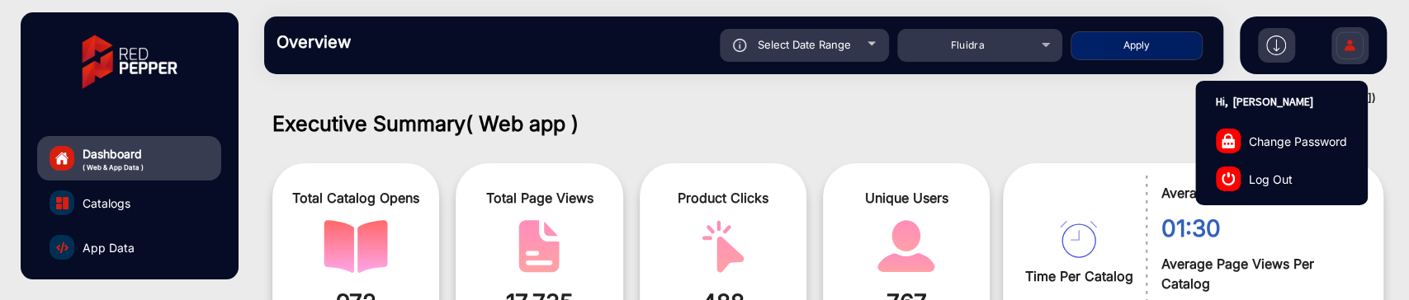
click at [1282, 188] on link "Log Out" at bounding box center [1281, 179] width 171 height 38
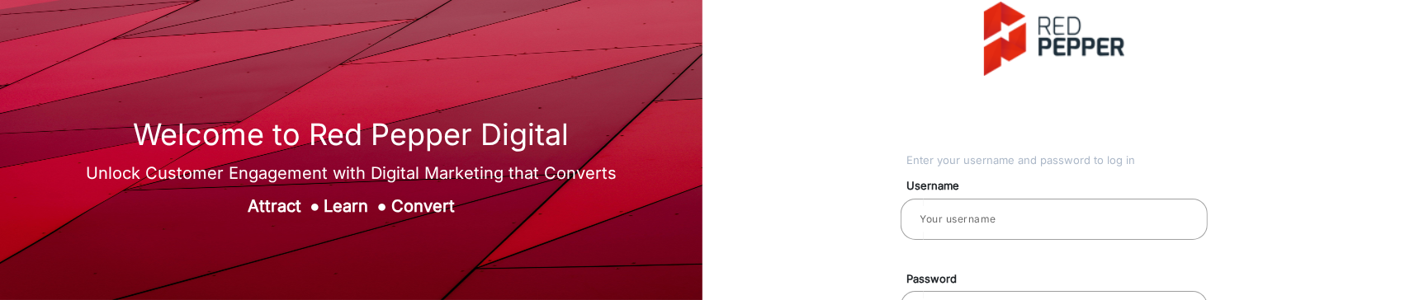
type input "[PERSON_NAME]"
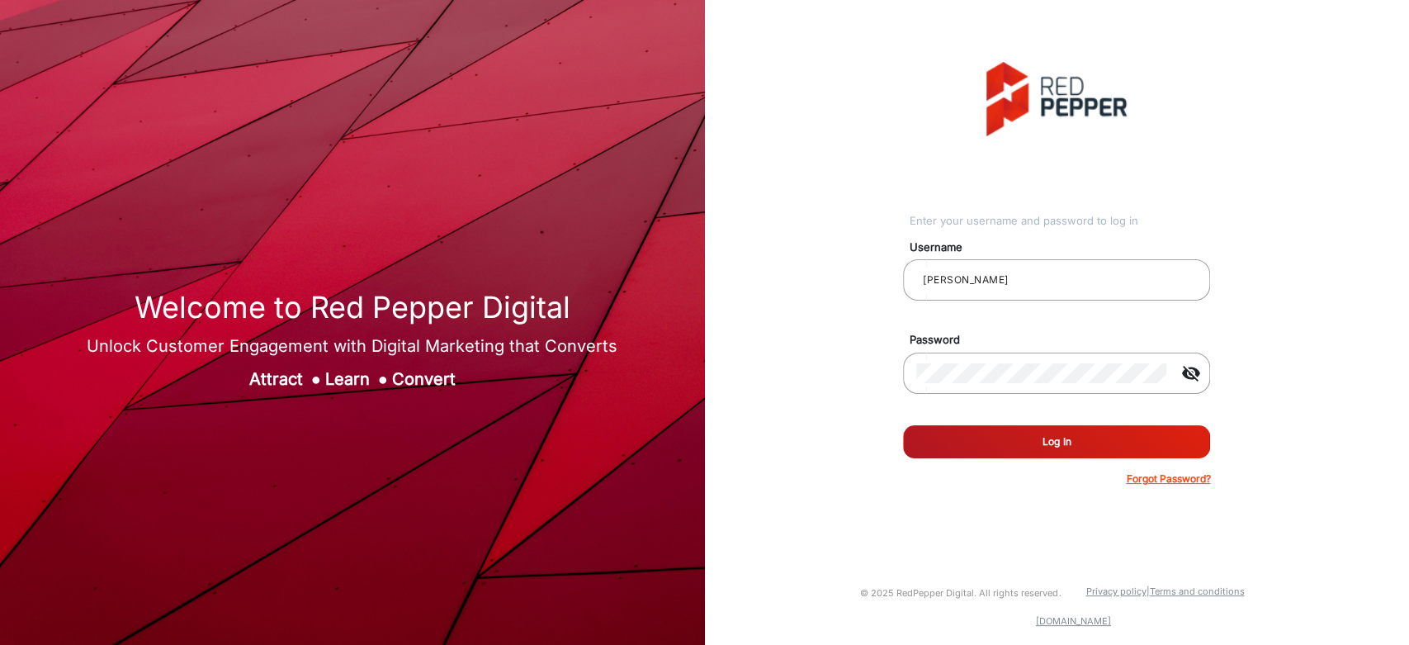
click at [1078, 300] on button "Log In" at bounding box center [1056, 441] width 307 height 33
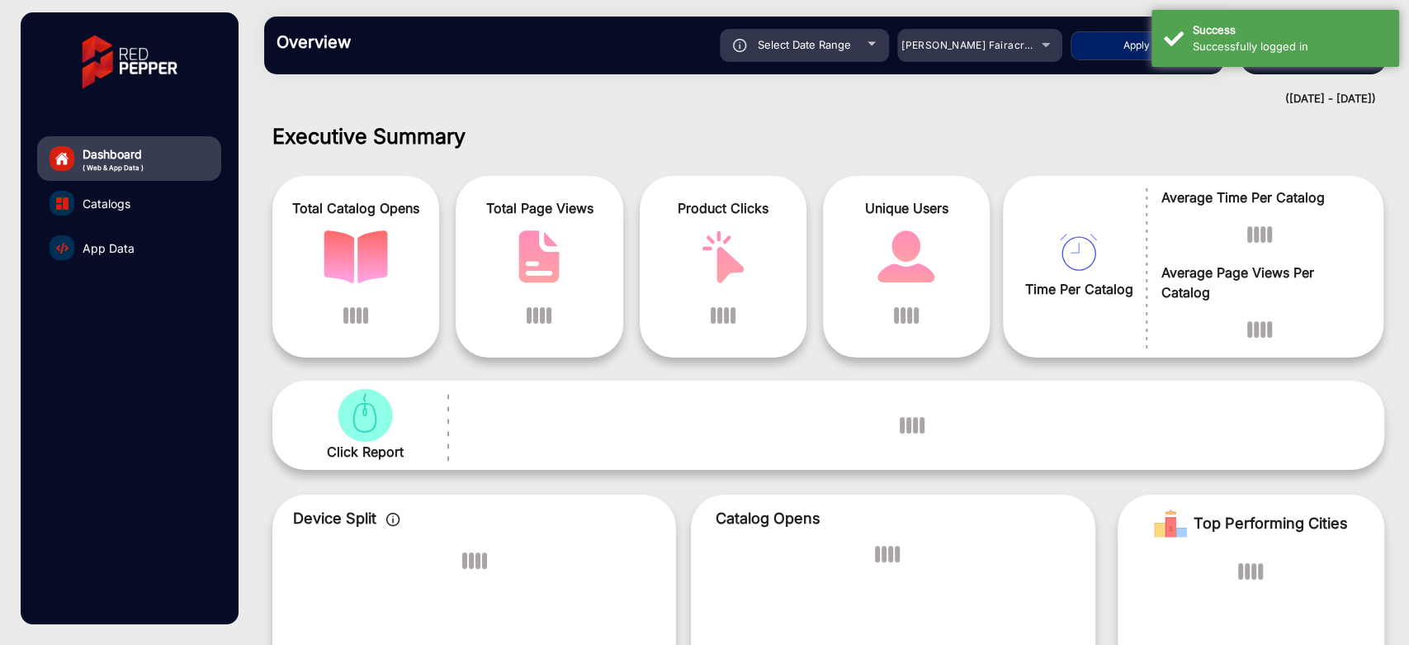
scroll to position [12, 0]
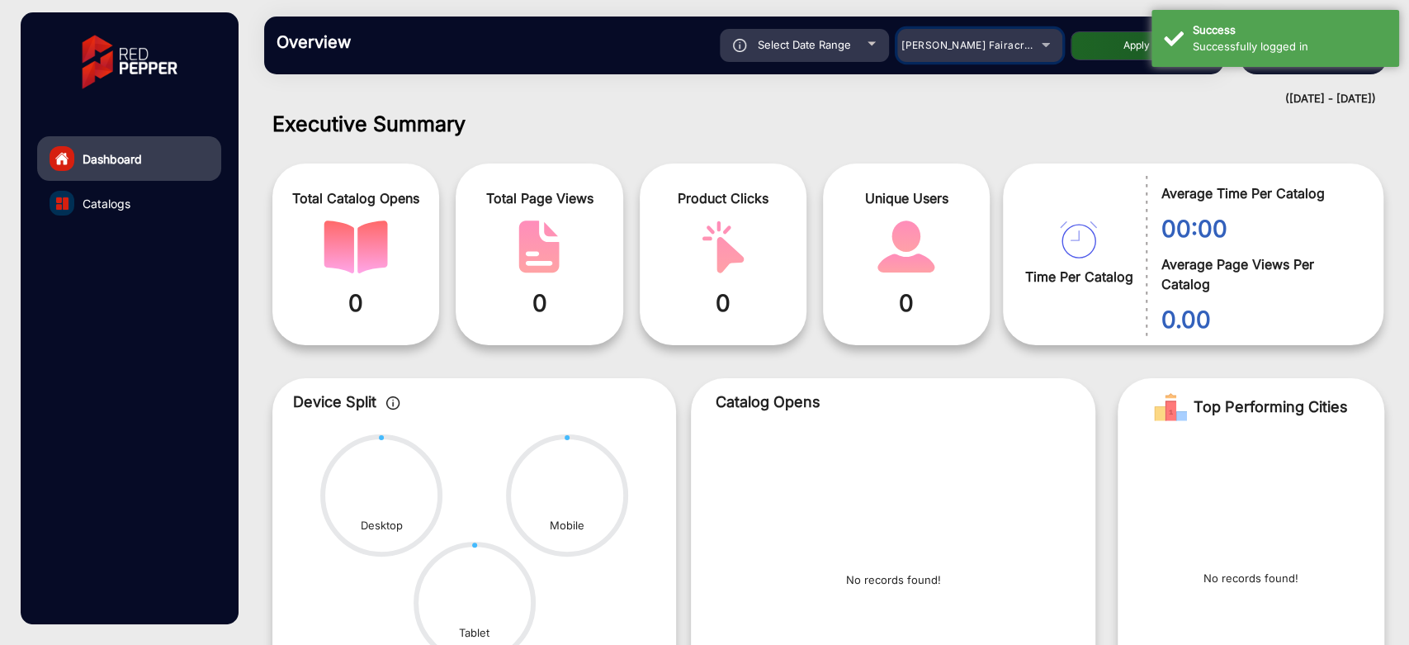
click at [1023, 35] on div "[PERSON_NAME] Fairacre Farms" at bounding box center [967, 45] width 132 height 20
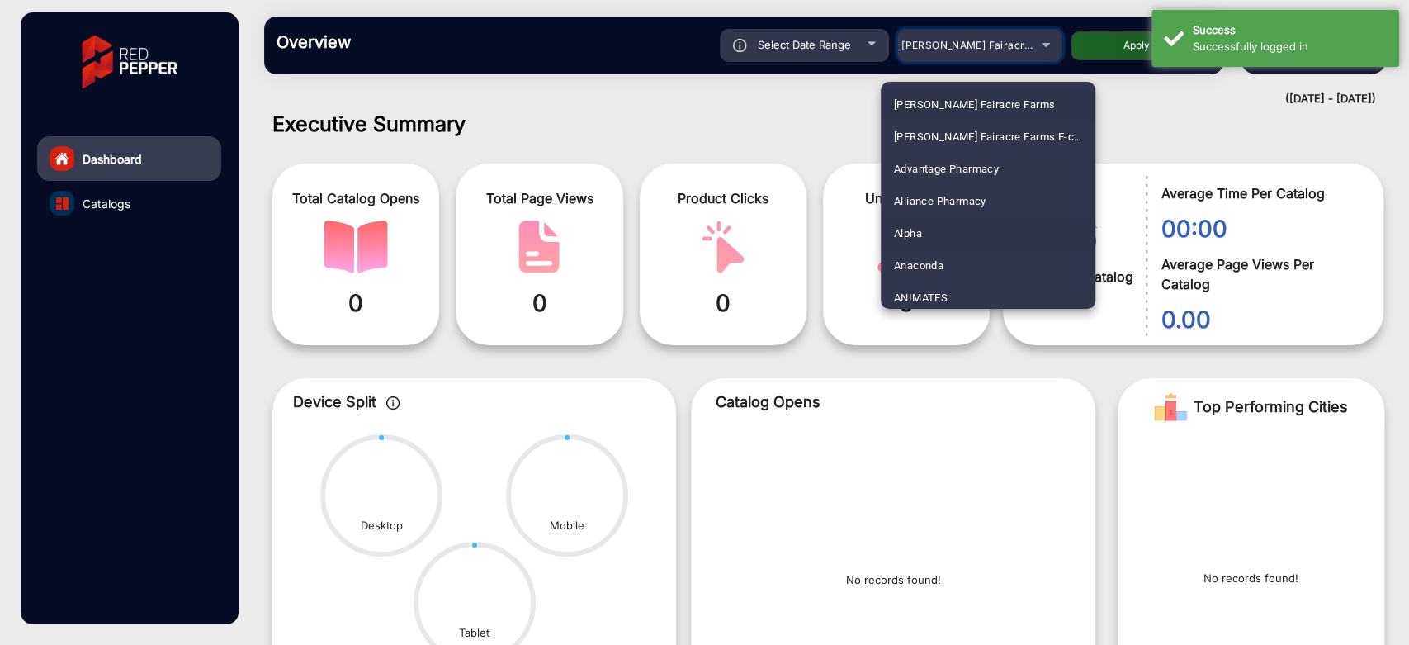
scroll to position [92, 0]
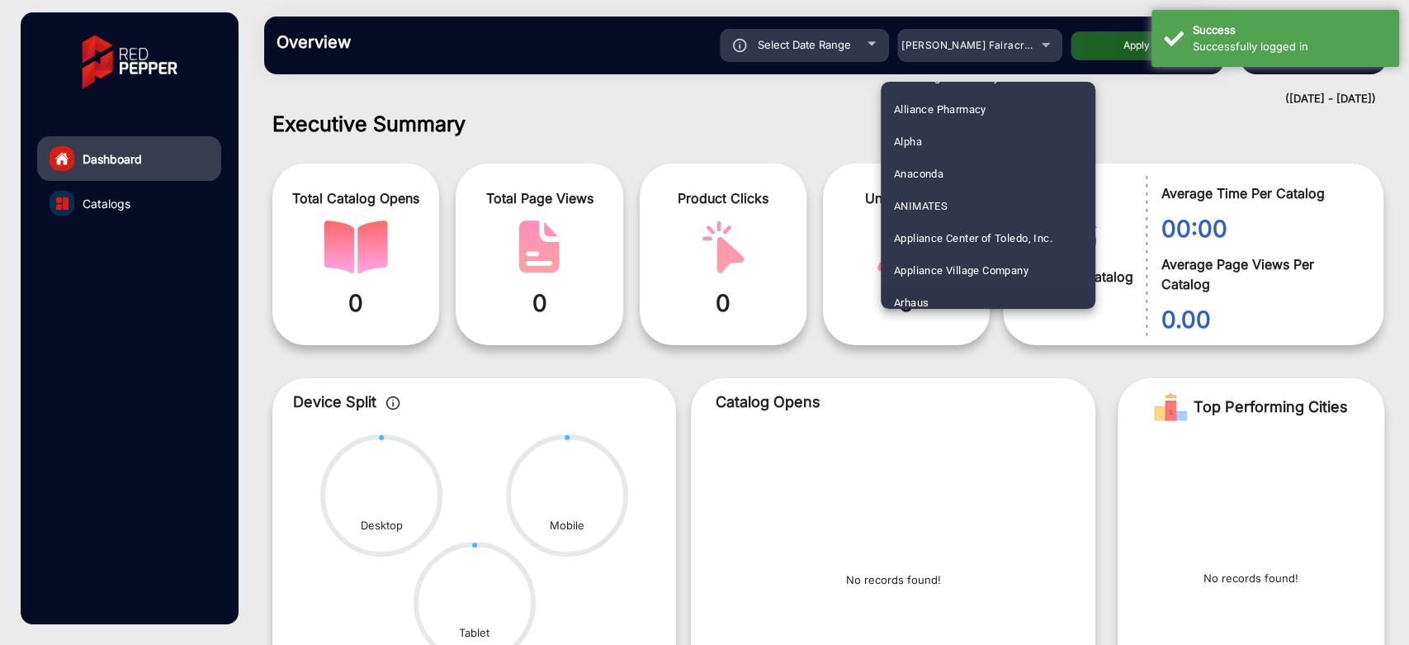
click at [952, 289] on mat-option "Arhaus" at bounding box center [988, 302] width 215 height 32
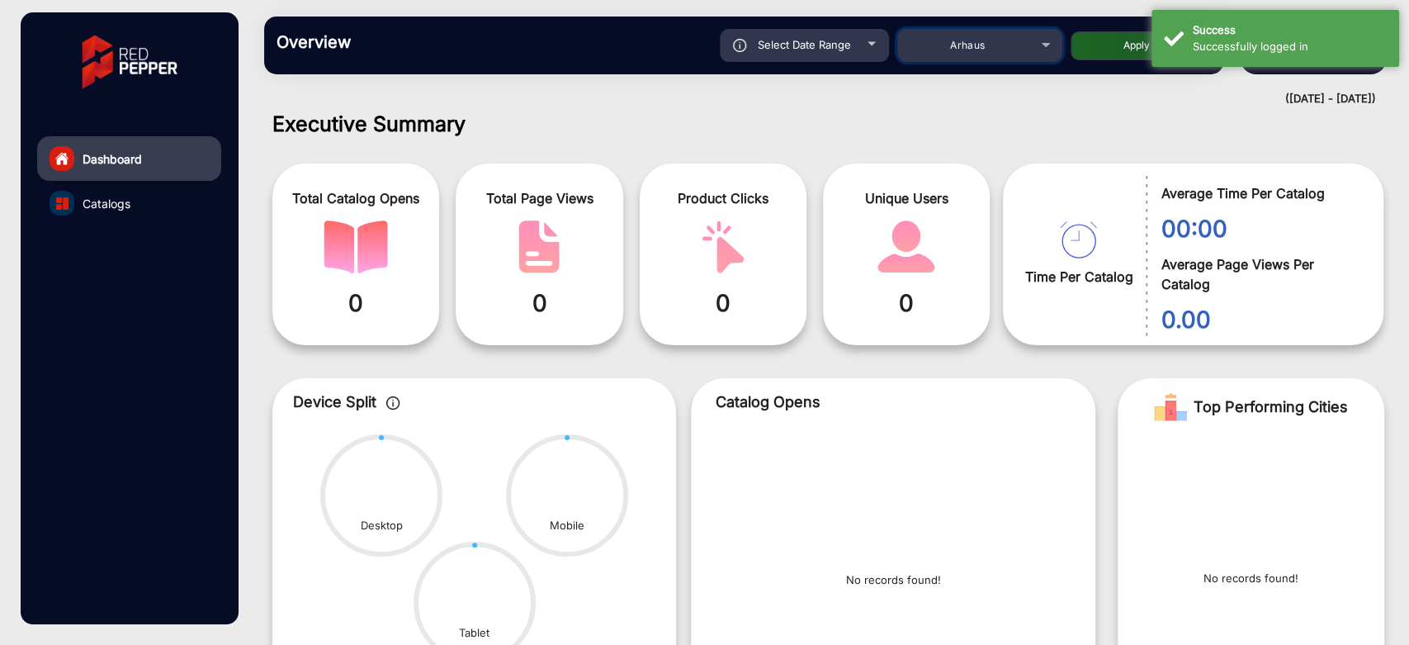
scroll to position [101, 0]
click at [1101, 57] on button "Apply" at bounding box center [1136, 45] width 132 height 29
type input "[DATE]"
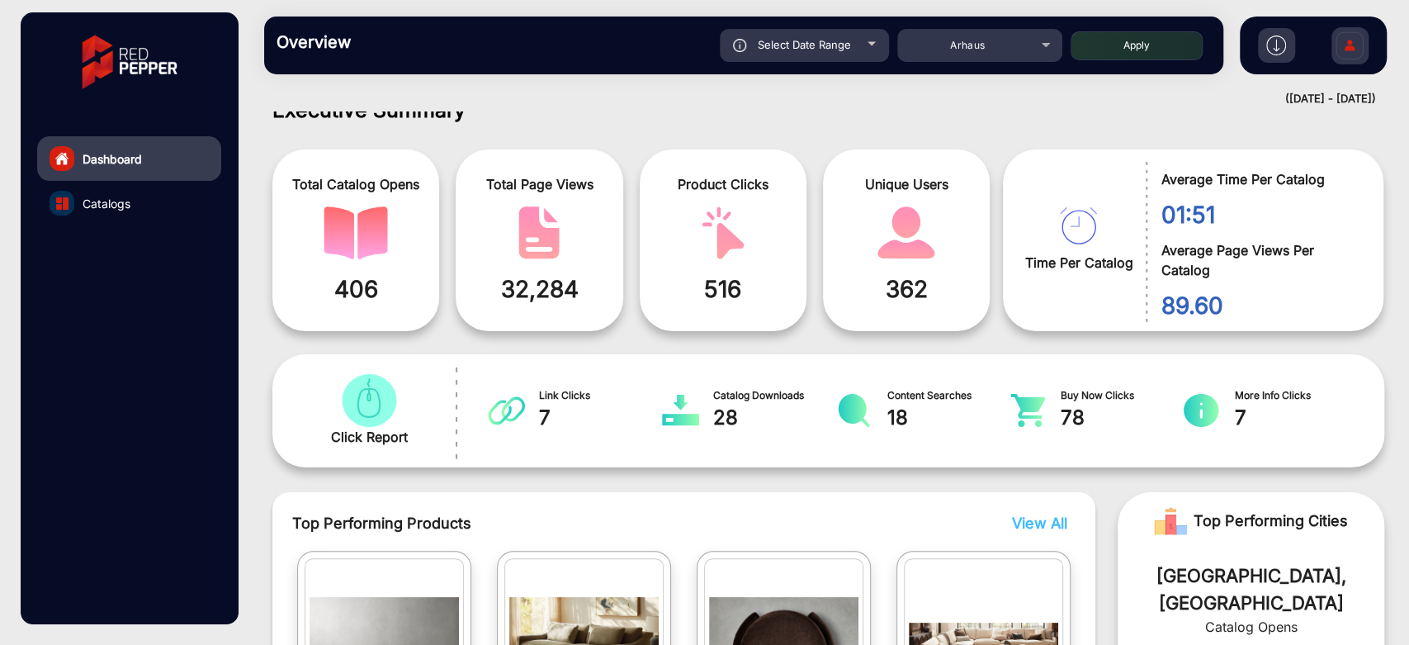
scroll to position [0, 0]
